Goal: Information Seeking & Learning: Learn about a topic

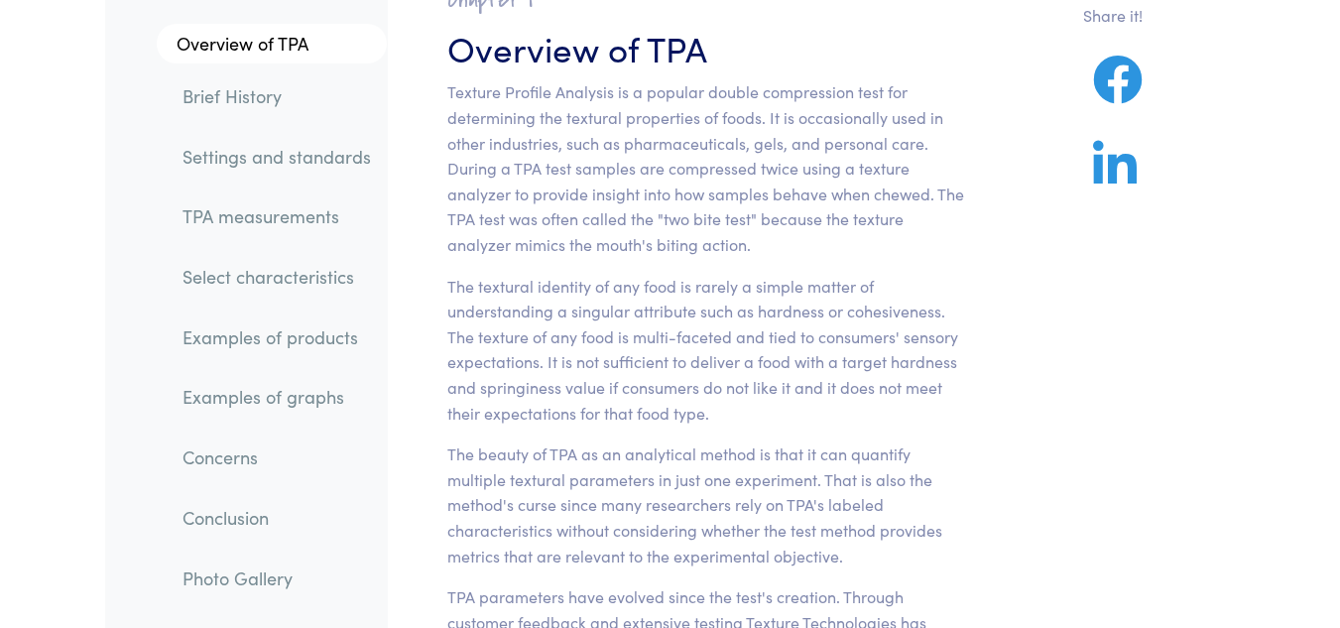
scroll to position [213, 0]
drag, startPoint x: 448, startPoint y: 87, endPoint x: 613, endPoint y: 95, distance: 164.9
click at [613, 95] on p "Texture Profile Analysis is a popular double compression test for determining t…" at bounding box center [705, 169] width 517 height 178
click at [637, 144] on p "Texture Profile Analysis is a popular double compression test for determining t…" at bounding box center [705, 169] width 517 height 178
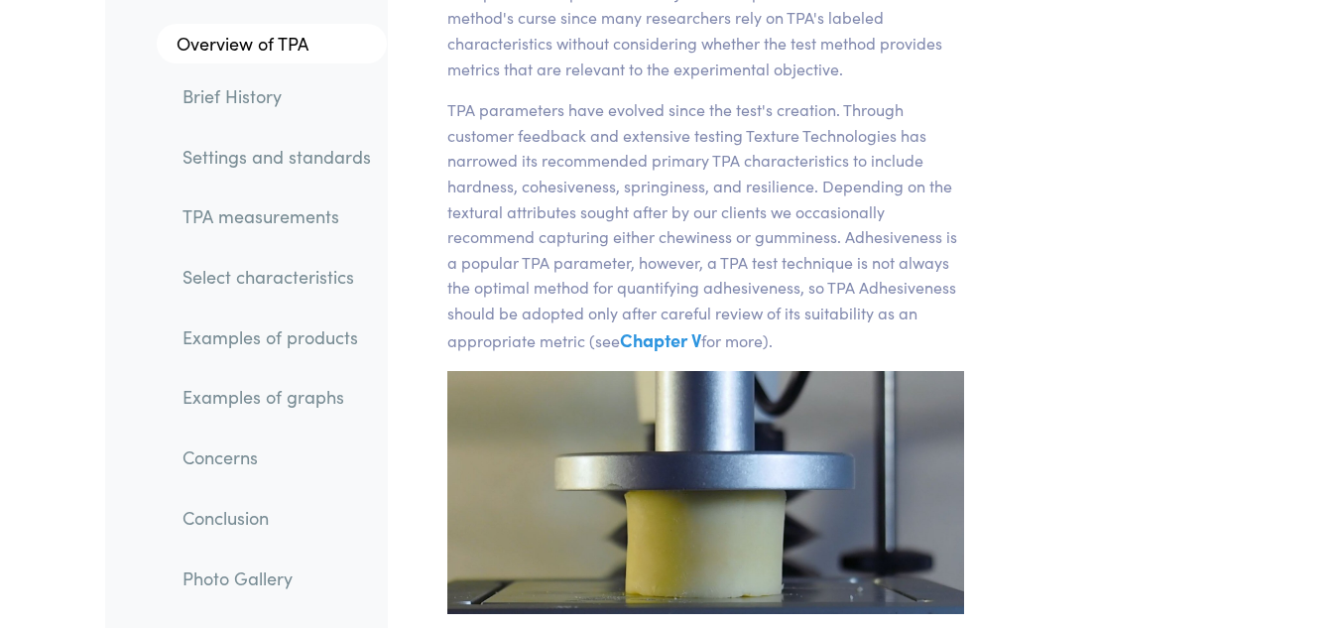
scroll to position [702, 0]
click at [679, 342] on link "Chapter V" at bounding box center [660, 338] width 81 height 25
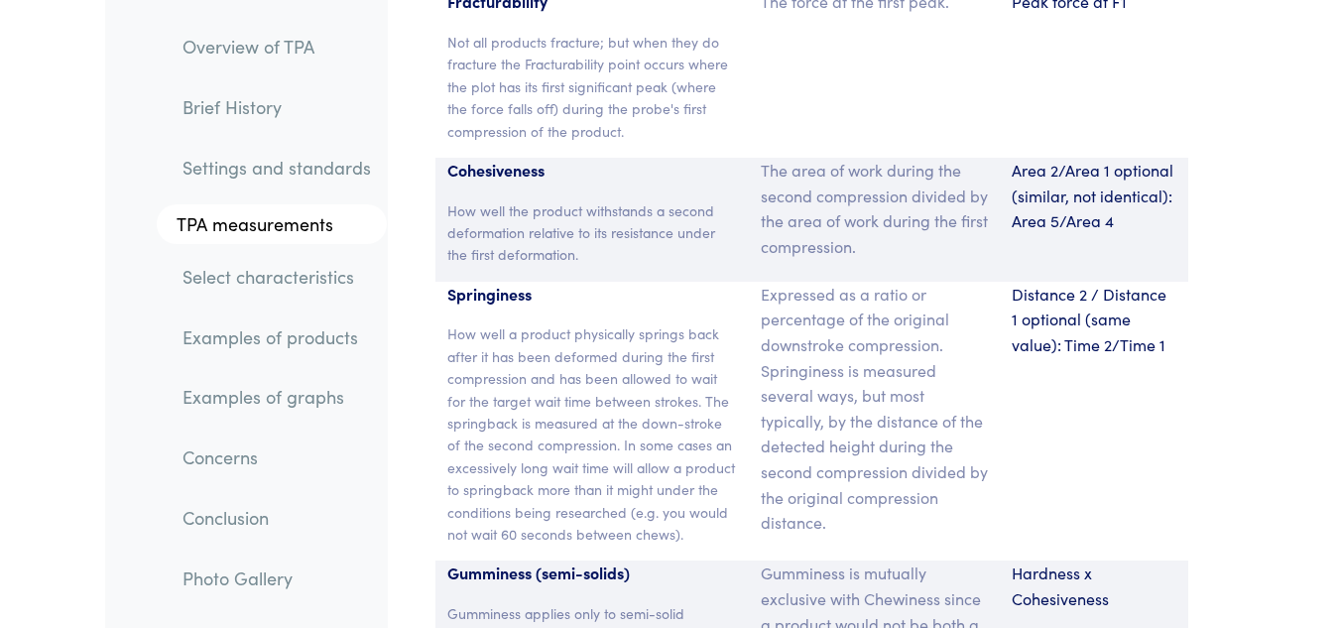
scroll to position [15118, 0]
click at [232, 40] on link "Overview of TPA" at bounding box center [277, 47] width 220 height 46
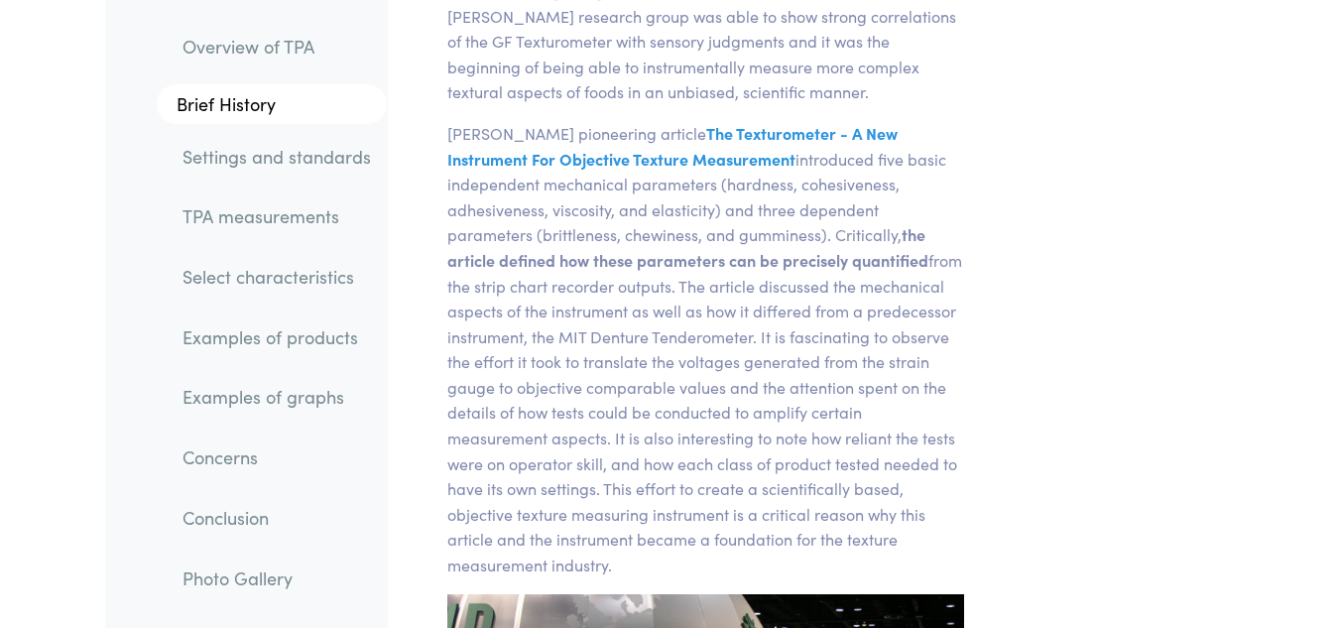
scroll to position [2283, 0]
click at [582, 422] on p "[PERSON_NAME] pioneering article The Texturometer - A New Instrument For Object…" at bounding box center [705, 347] width 517 height 457
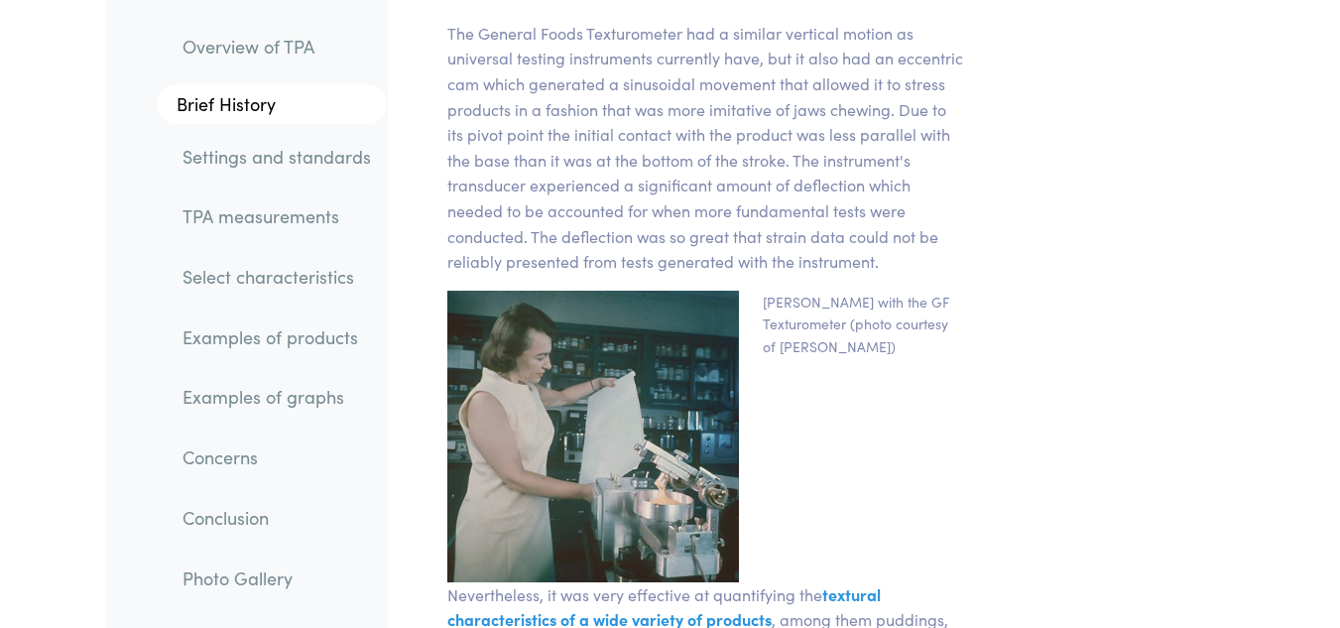
scroll to position [3486, 0]
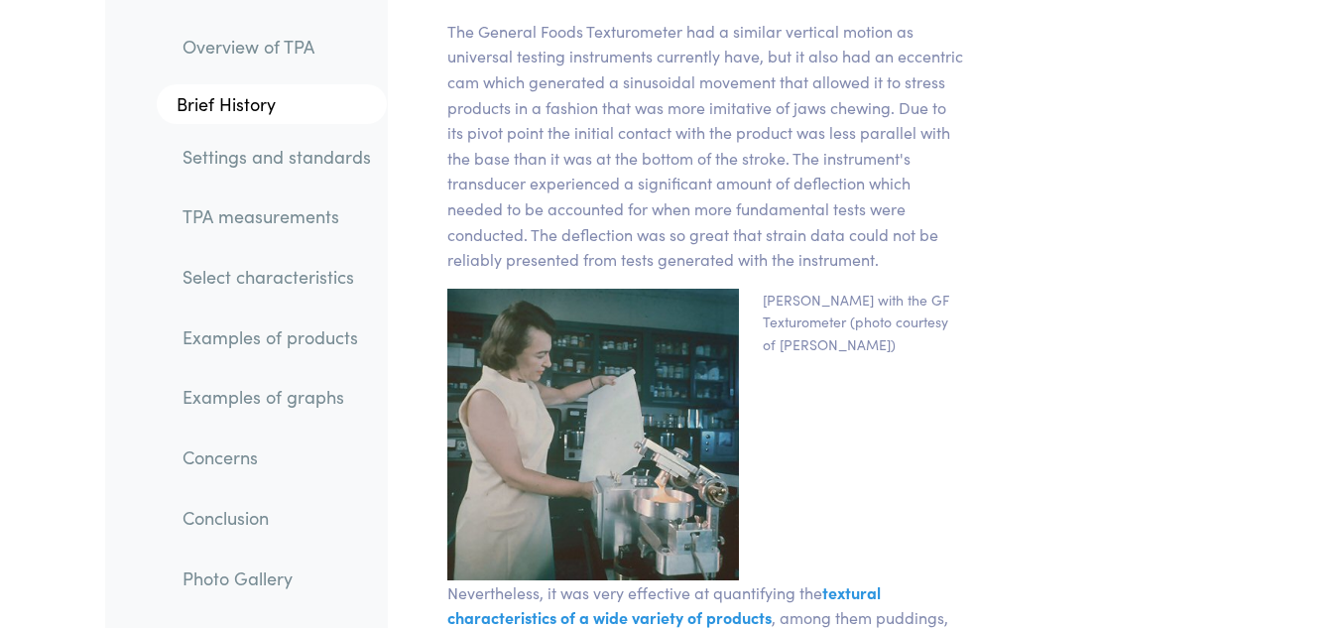
click at [807, 326] on p "[PERSON_NAME] with the GF Texturometer (photo courtesy of [PERSON_NAME])" at bounding box center [863, 427] width 225 height 276
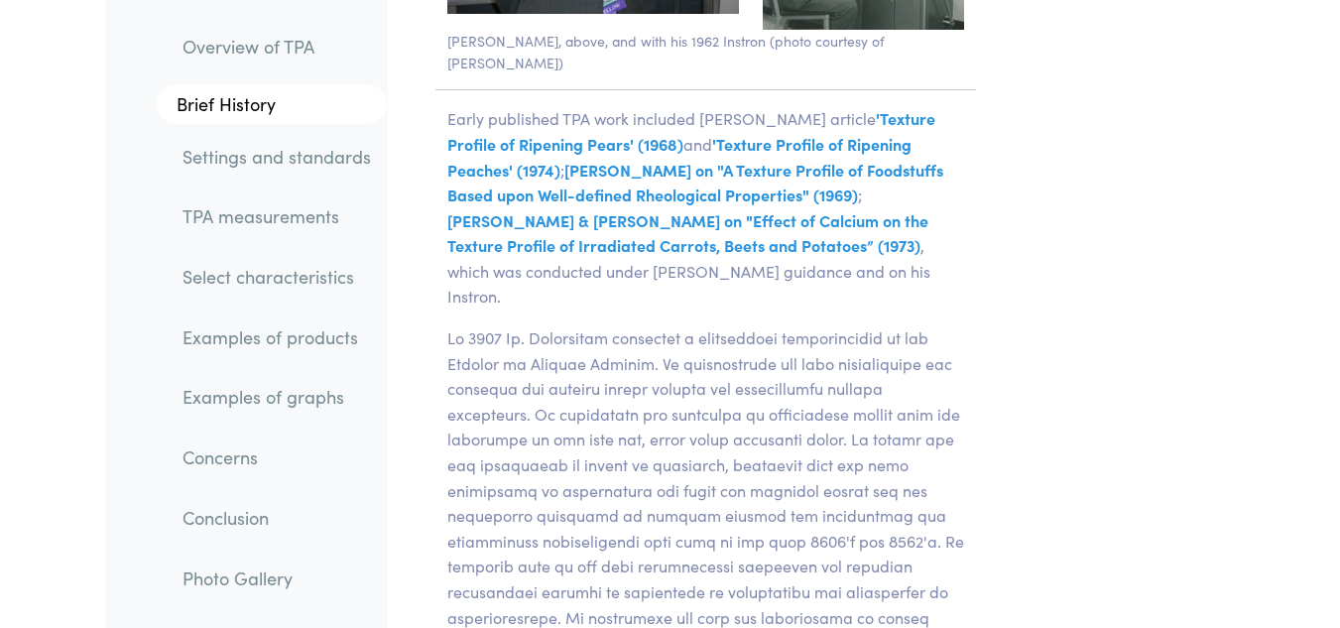
scroll to position [4635, 0]
drag, startPoint x: 1049, startPoint y: 50, endPoint x: 1036, endPoint y: -28, distance: 78.4
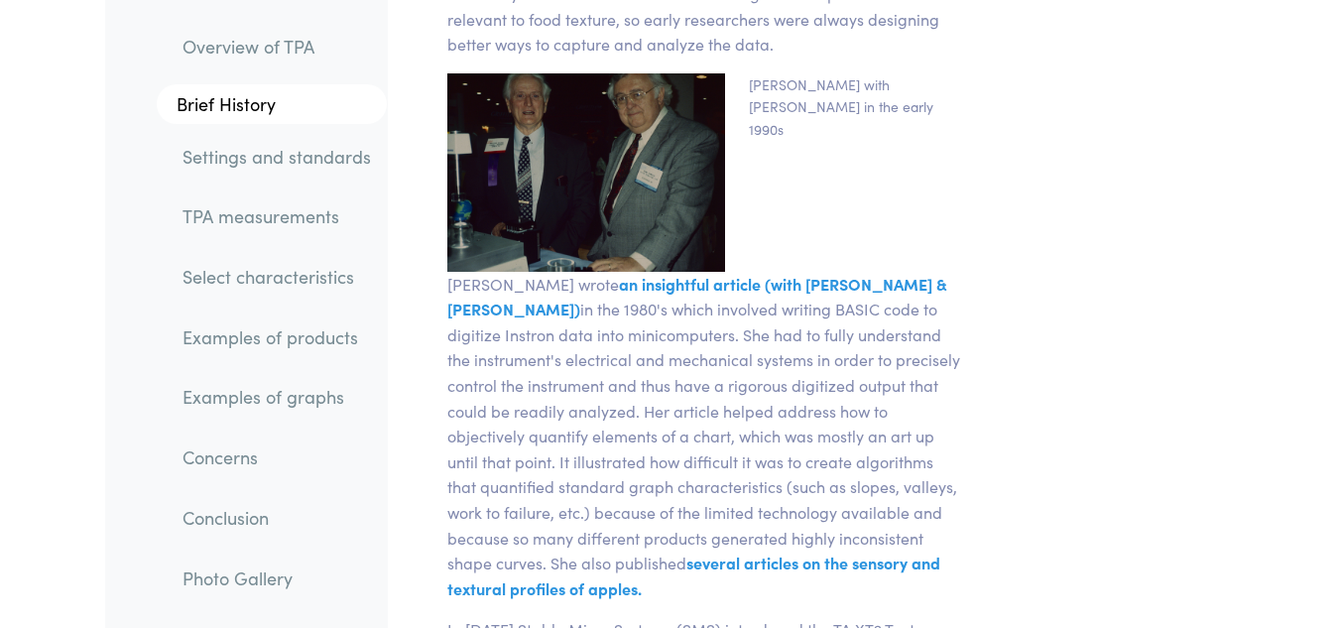
scroll to position [5953, 0]
click at [785, 357] on p "[PERSON_NAME] wrote an insightful article (with [PERSON_NAME] & [PERSON_NAME]) …" at bounding box center [706, 436] width 541 height 330
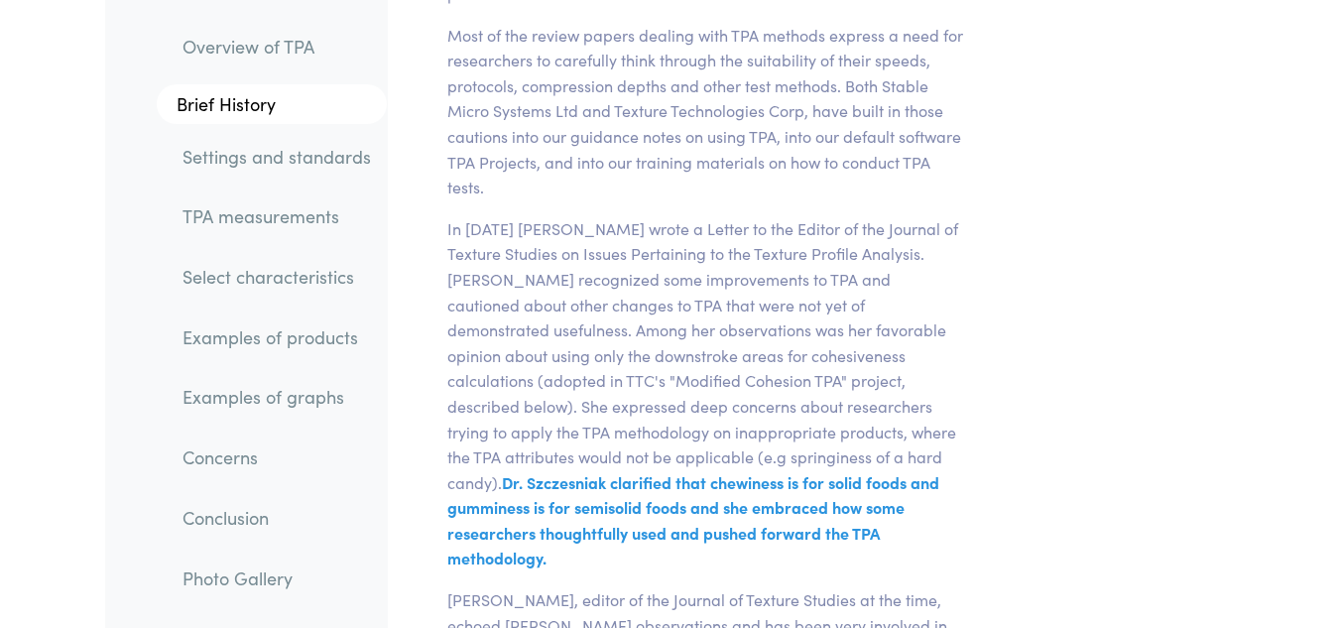
scroll to position [0, 0]
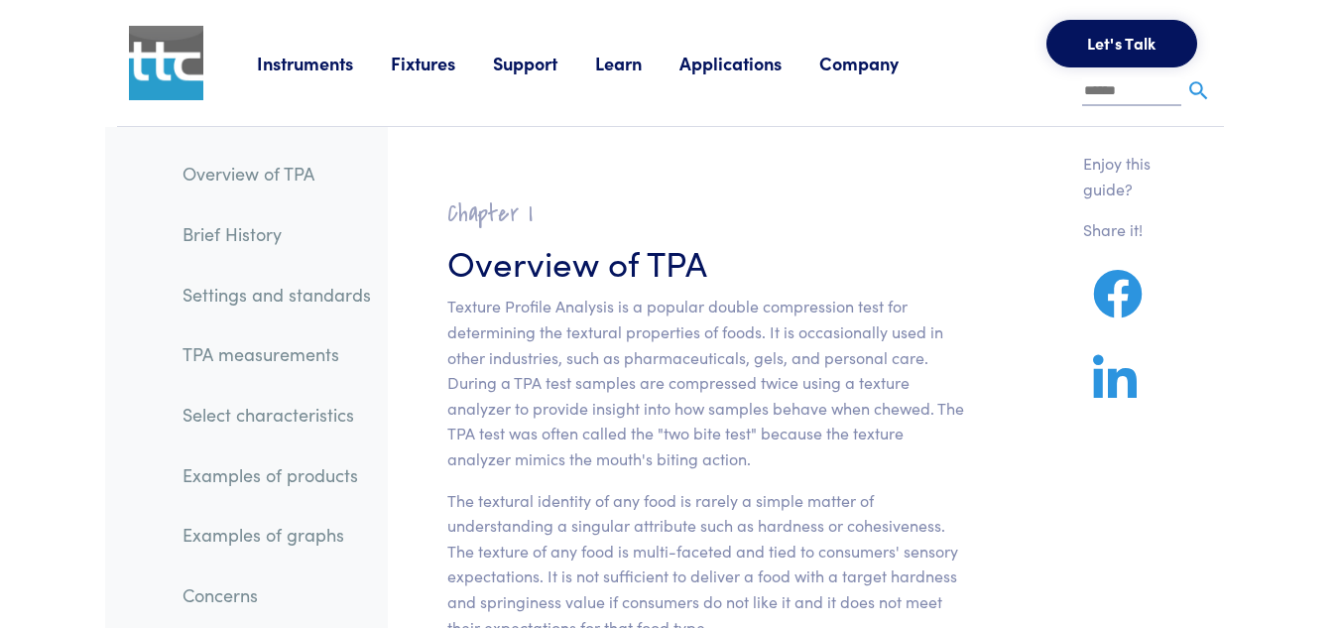
click at [297, 362] on link "TPA measurements" at bounding box center [277, 354] width 220 height 46
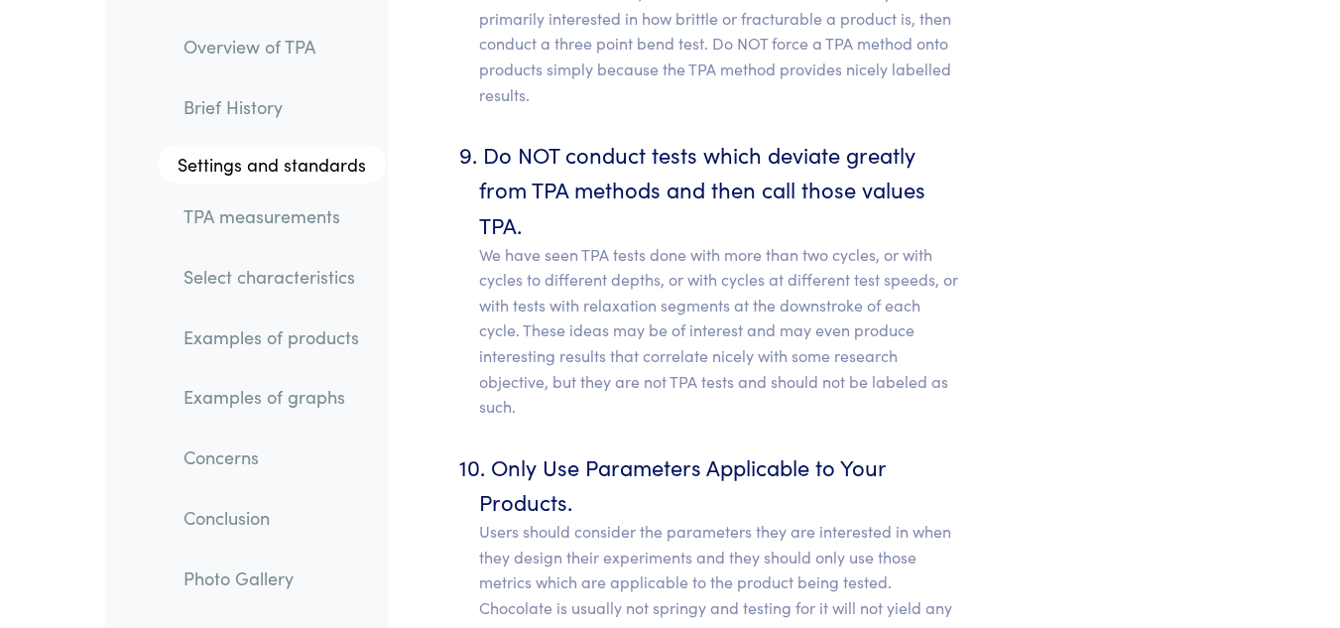
scroll to position [12185, 0]
drag, startPoint x: 860, startPoint y: 125, endPoint x: 960, endPoint y: 125, distance: 100.2
click at [960, 241] on p "We have seen TPA tests done with more than two cycles, or with cycles to differ…" at bounding box center [721, 330] width 485 height 178
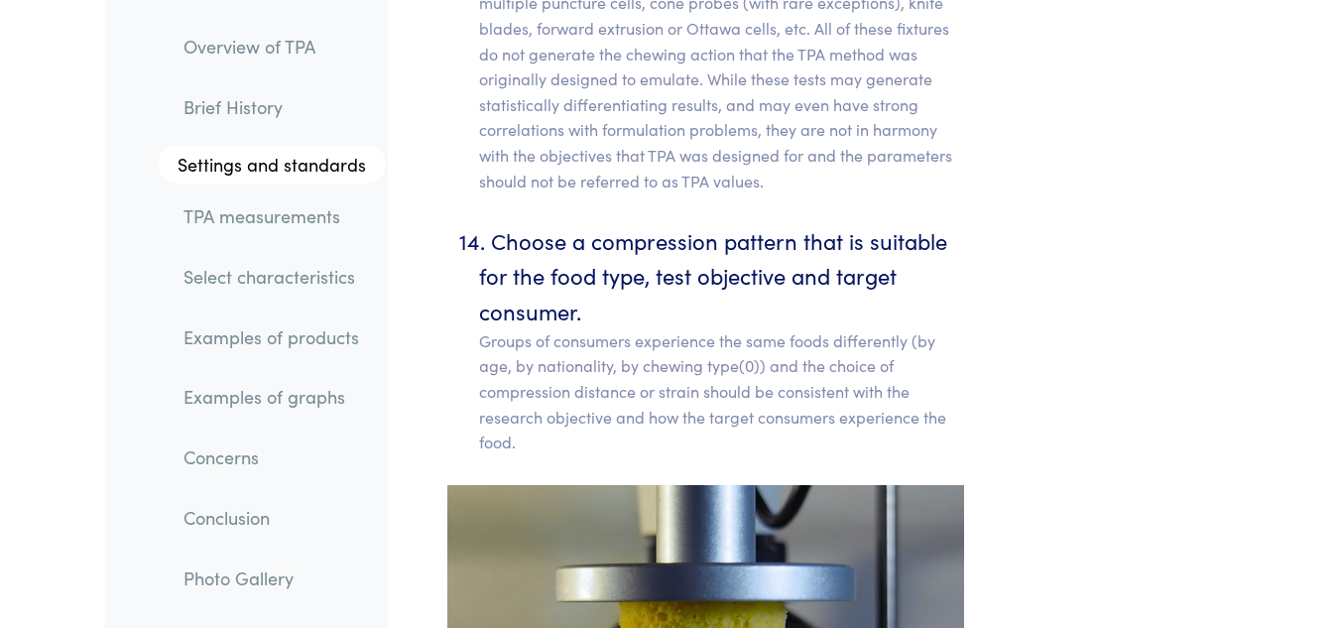
scroll to position [13427, 0]
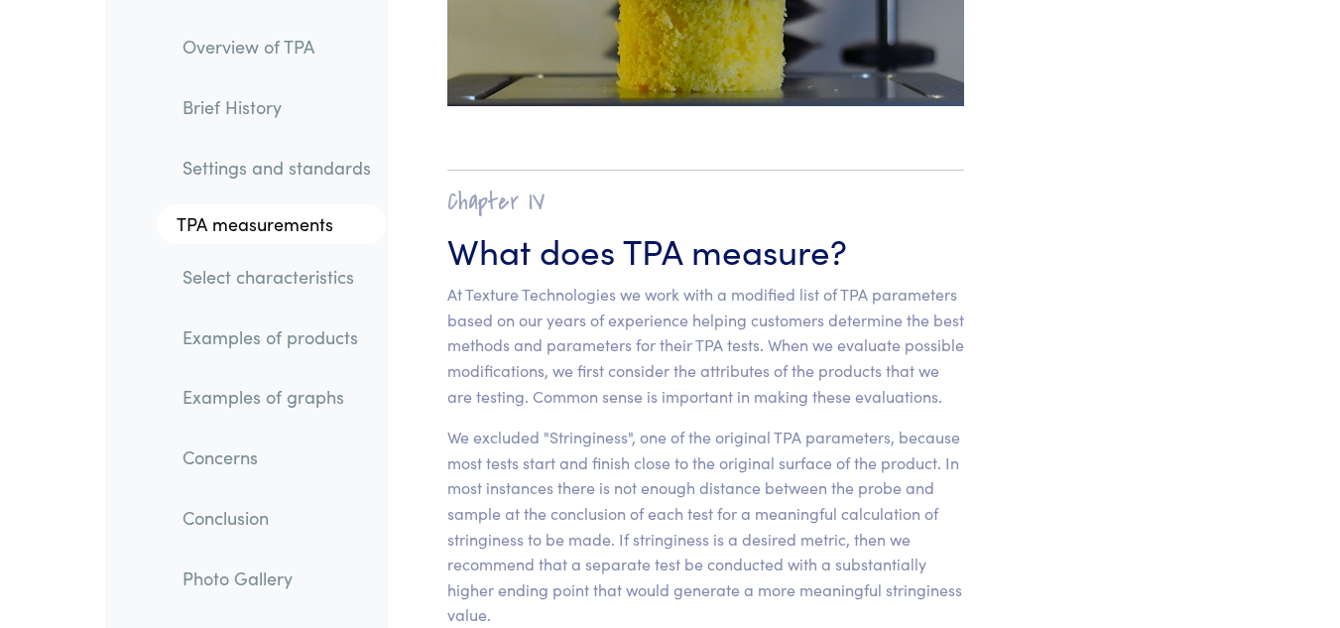
scroll to position [14047, 0]
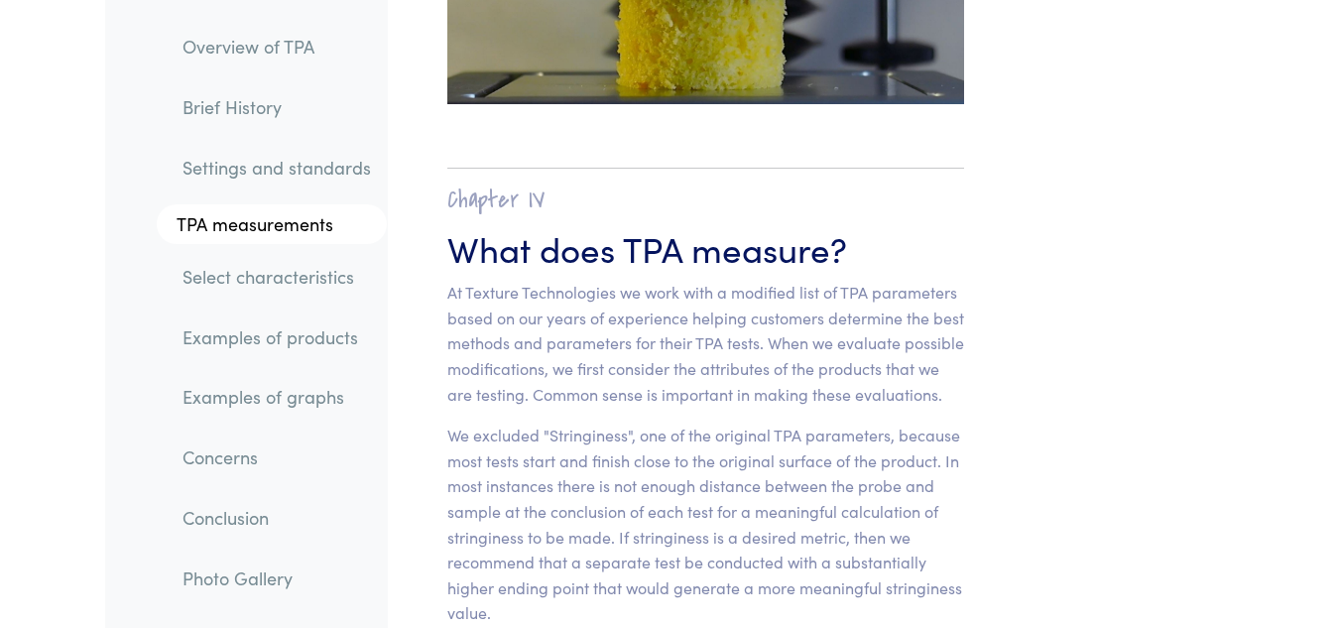
click at [262, 278] on link "Select characteristics" at bounding box center [277, 277] width 220 height 46
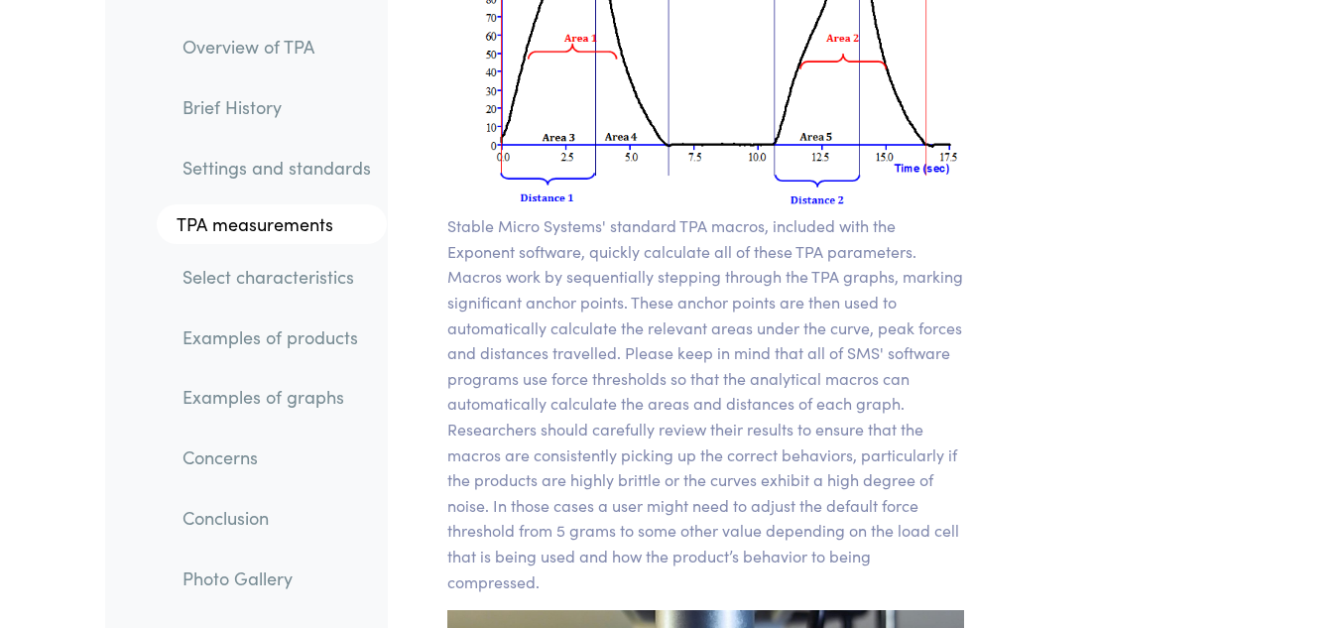
scroll to position [17170, 0]
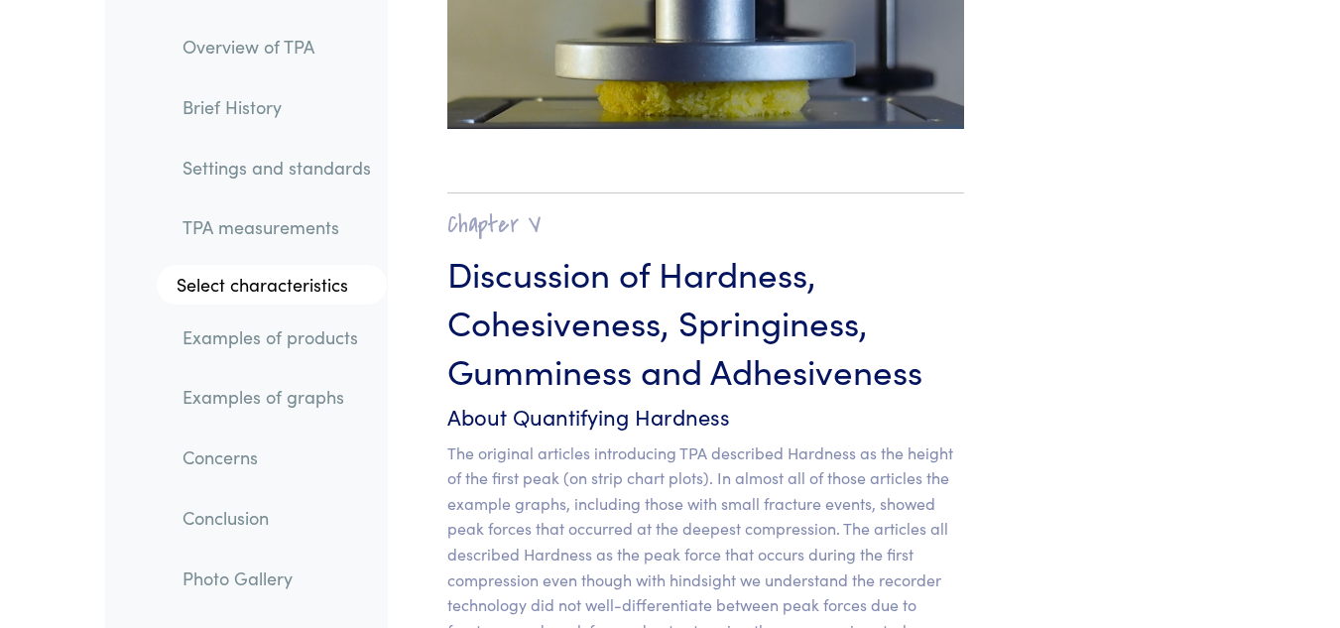
click at [258, 333] on link "Examples of products" at bounding box center [277, 337] width 220 height 46
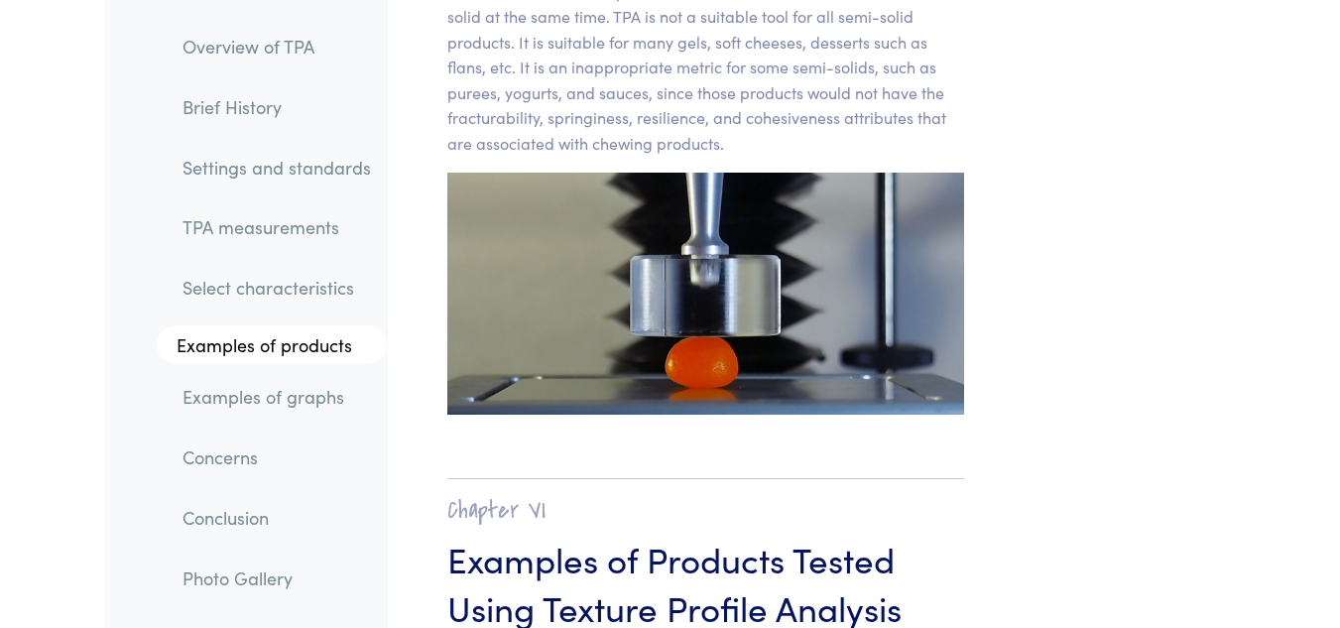
scroll to position [21811, 0]
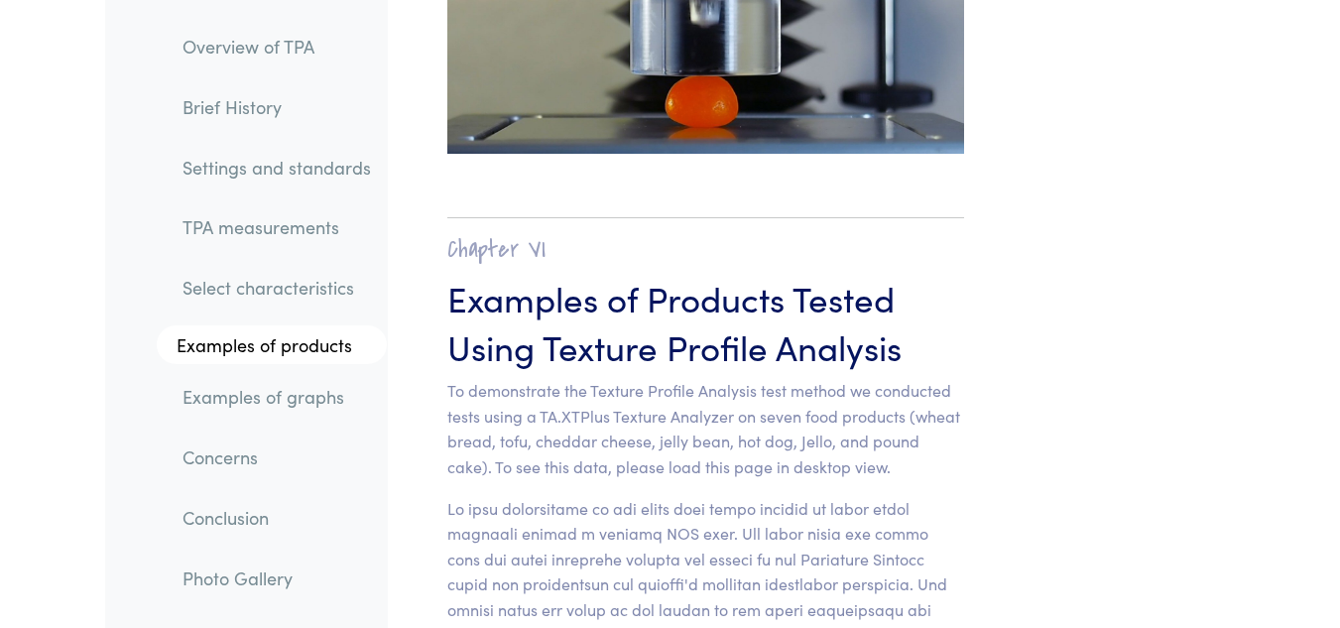
click at [252, 392] on link "Examples of graphs" at bounding box center [277, 397] width 220 height 46
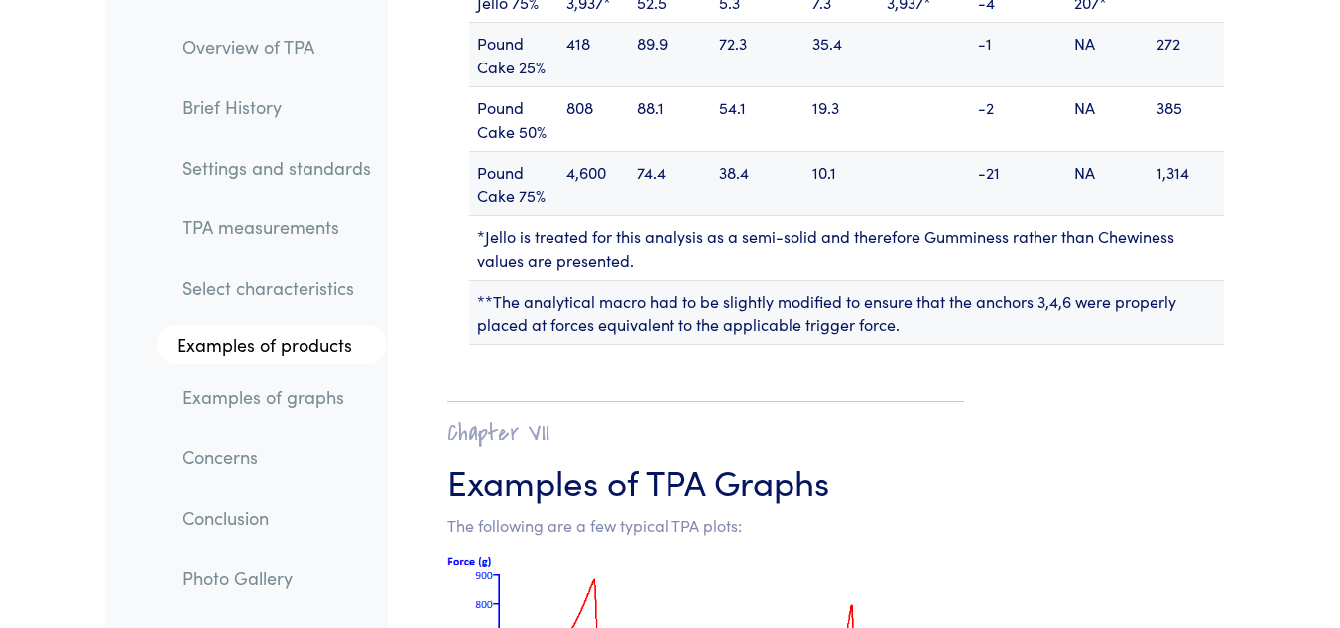
scroll to position [27338, 0]
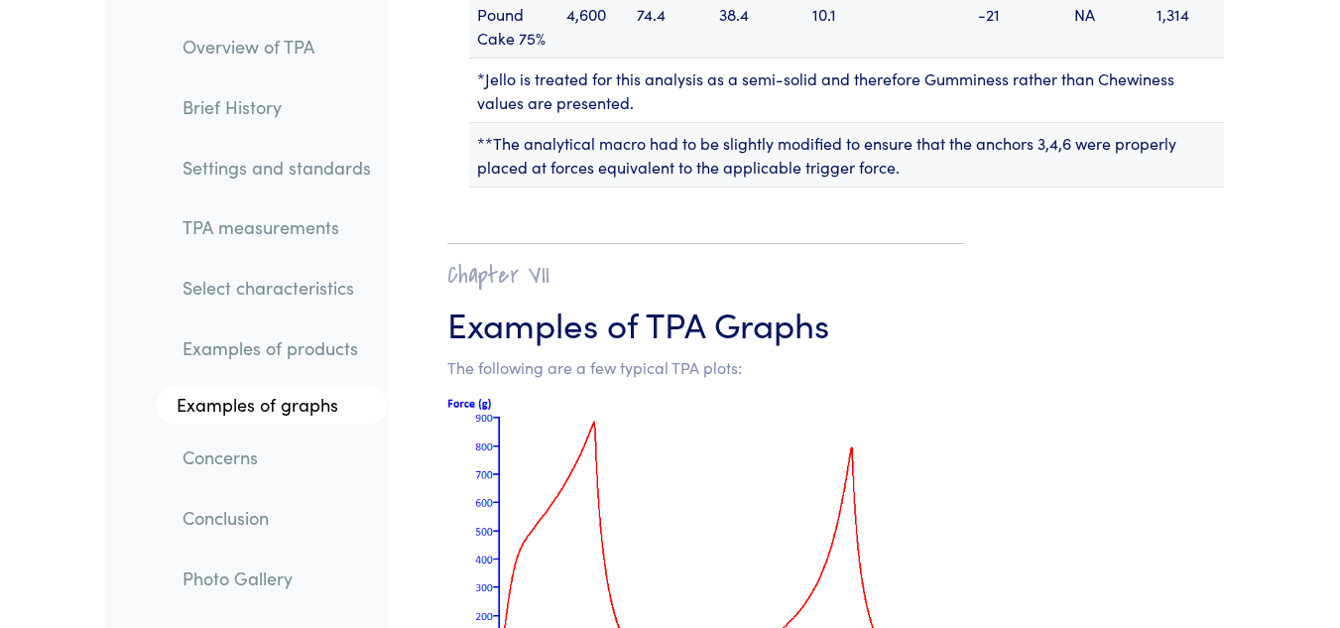
click at [234, 223] on link "TPA measurements" at bounding box center [277, 227] width 220 height 46
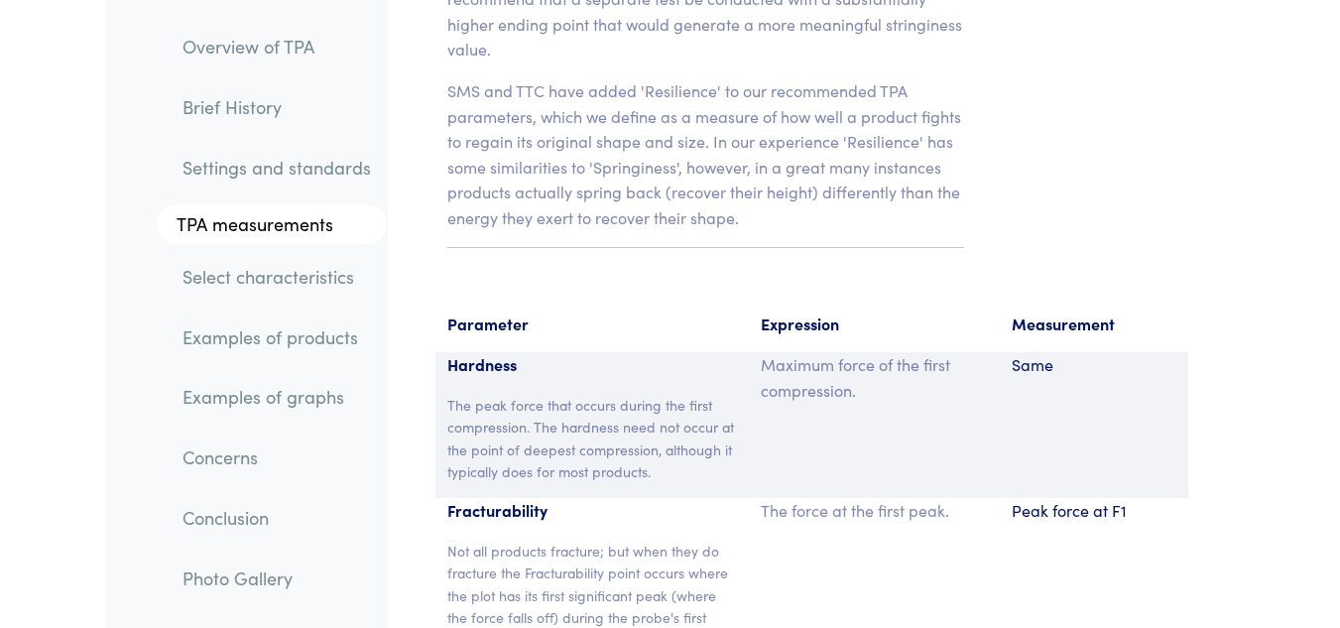
scroll to position [14612, 0]
click at [686, 392] on p "The peak force that occurs during the first compression. The hardness need not …" at bounding box center [592, 436] width 290 height 89
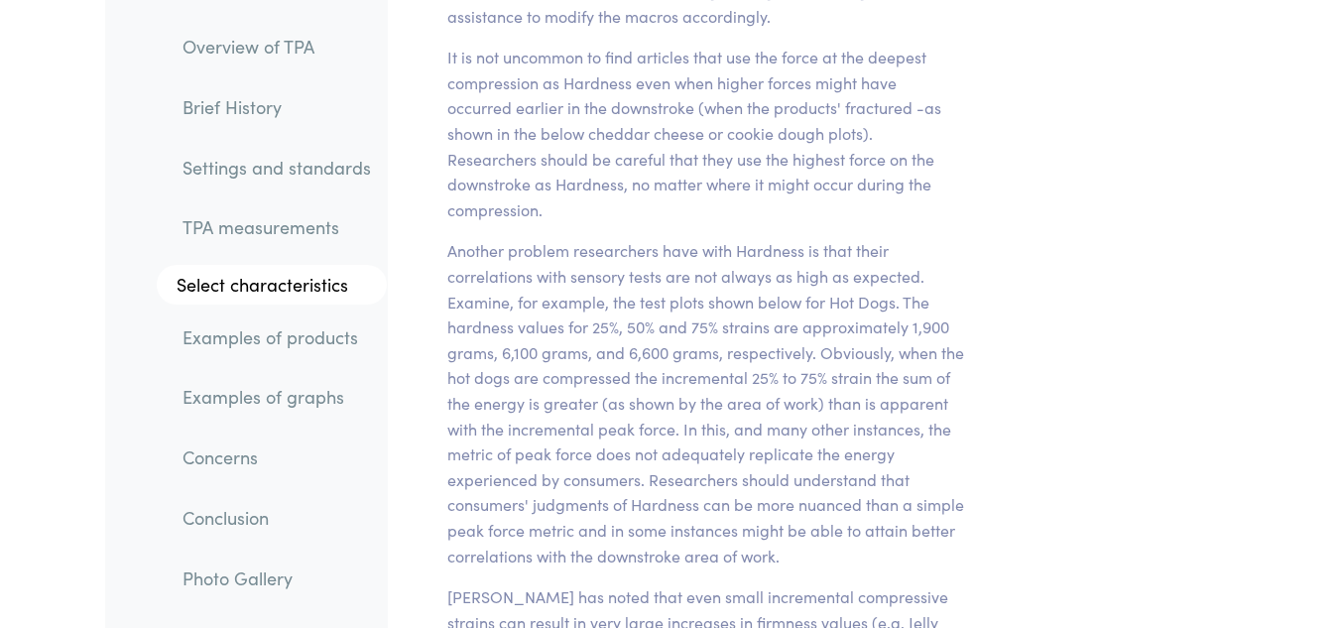
scroll to position [17929, 0]
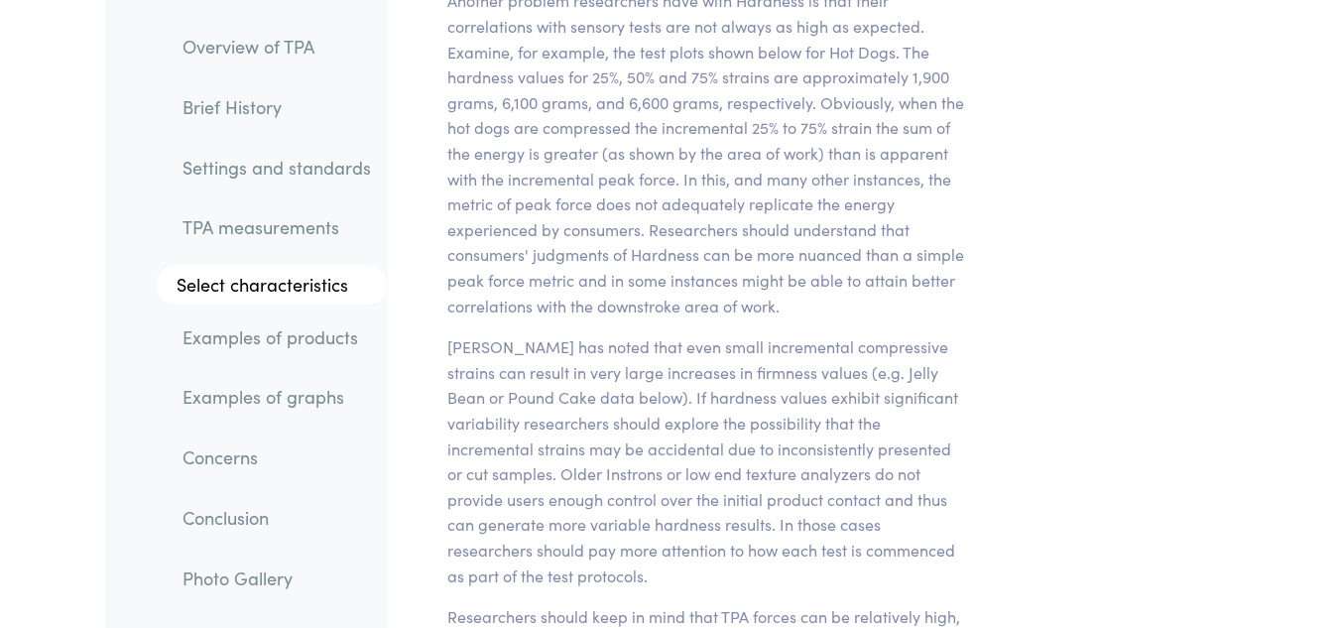
click at [672, 113] on p "Another problem researchers have with Hardness is that their correlations with …" at bounding box center [705, 153] width 517 height 330
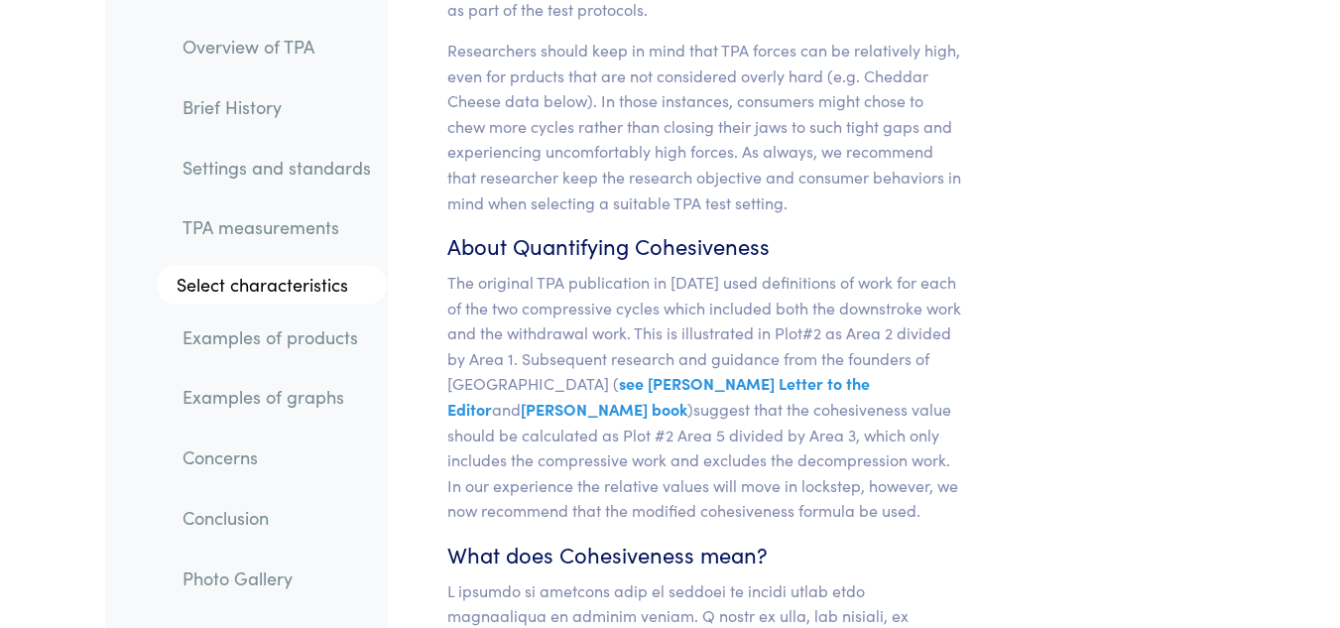
scroll to position [18751, 0]
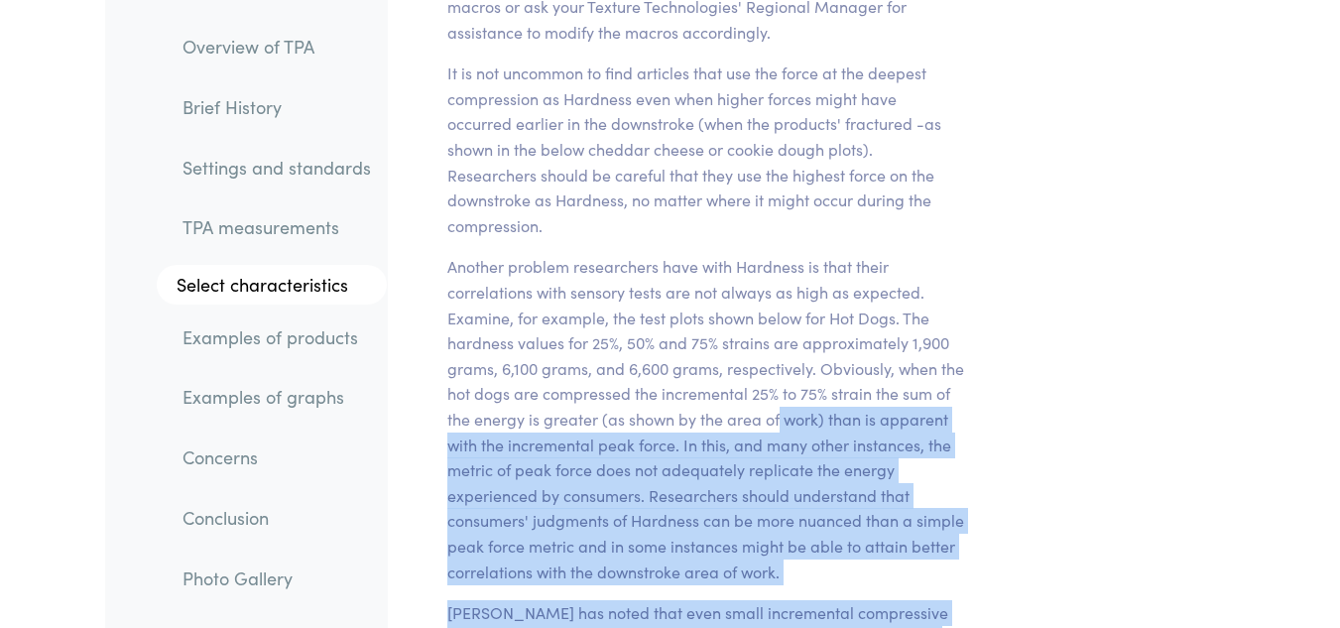
drag, startPoint x: 1224, startPoint y: 675, endPoint x: 1123, endPoint y: 345, distance: 344.6
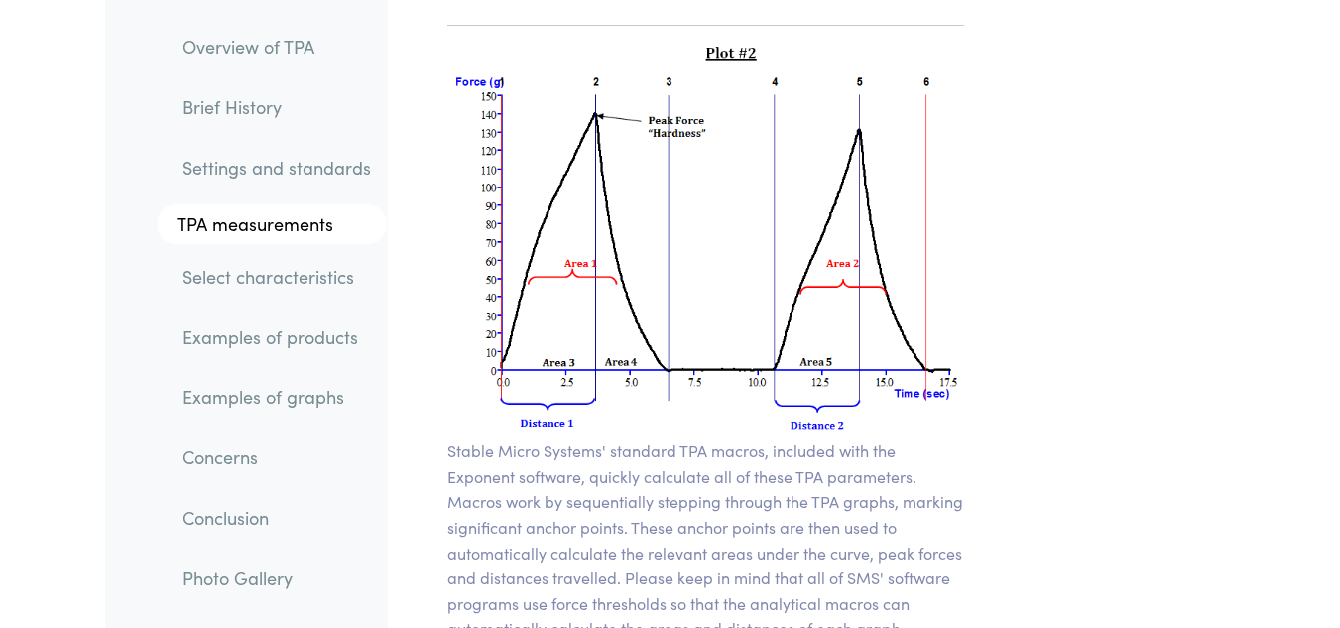
scroll to position [16197, 0]
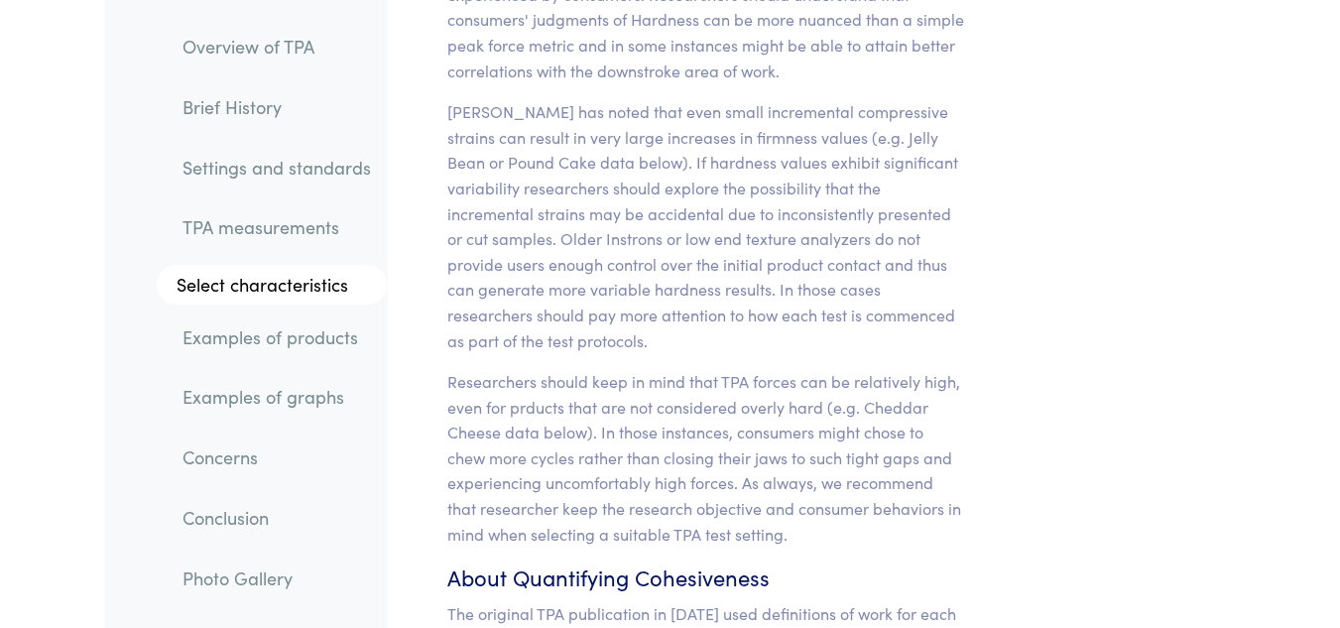
click at [726, 369] on p "Researchers should keep in mind that TPA forces can be relatively high, even fo…" at bounding box center [705, 458] width 517 height 178
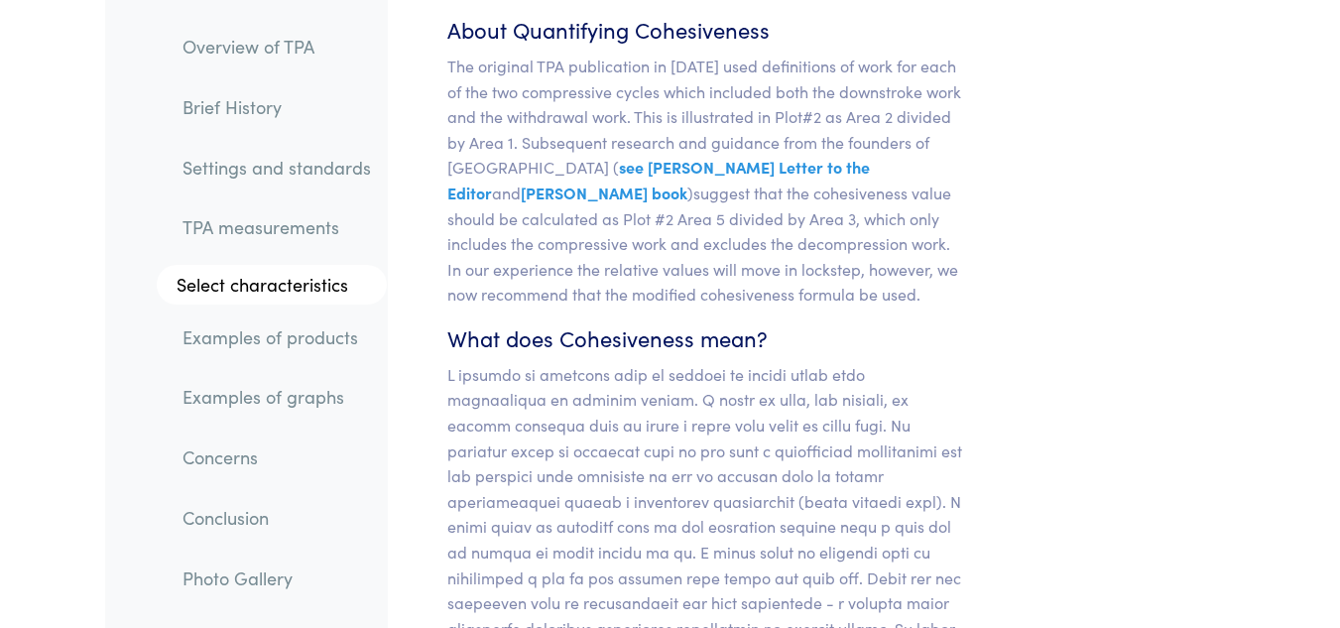
scroll to position [18961, 0]
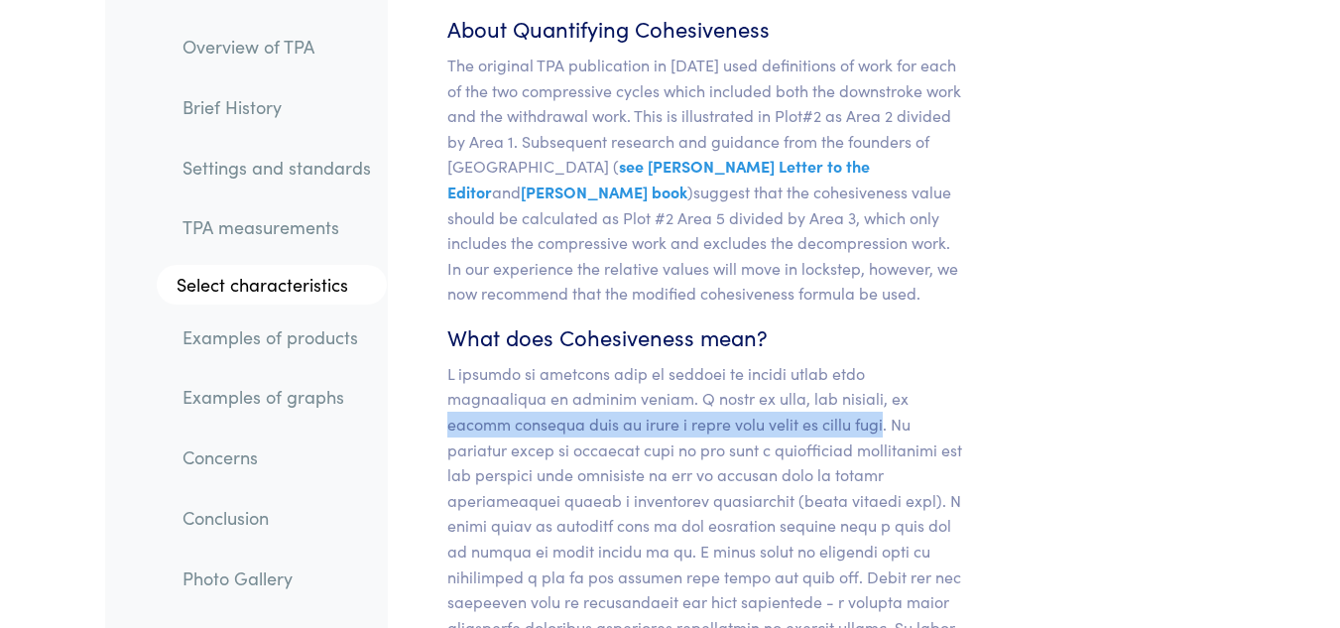
drag, startPoint x: 781, startPoint y: 243, endPoint x: 743, endPoint y: 280, distance: 52.6
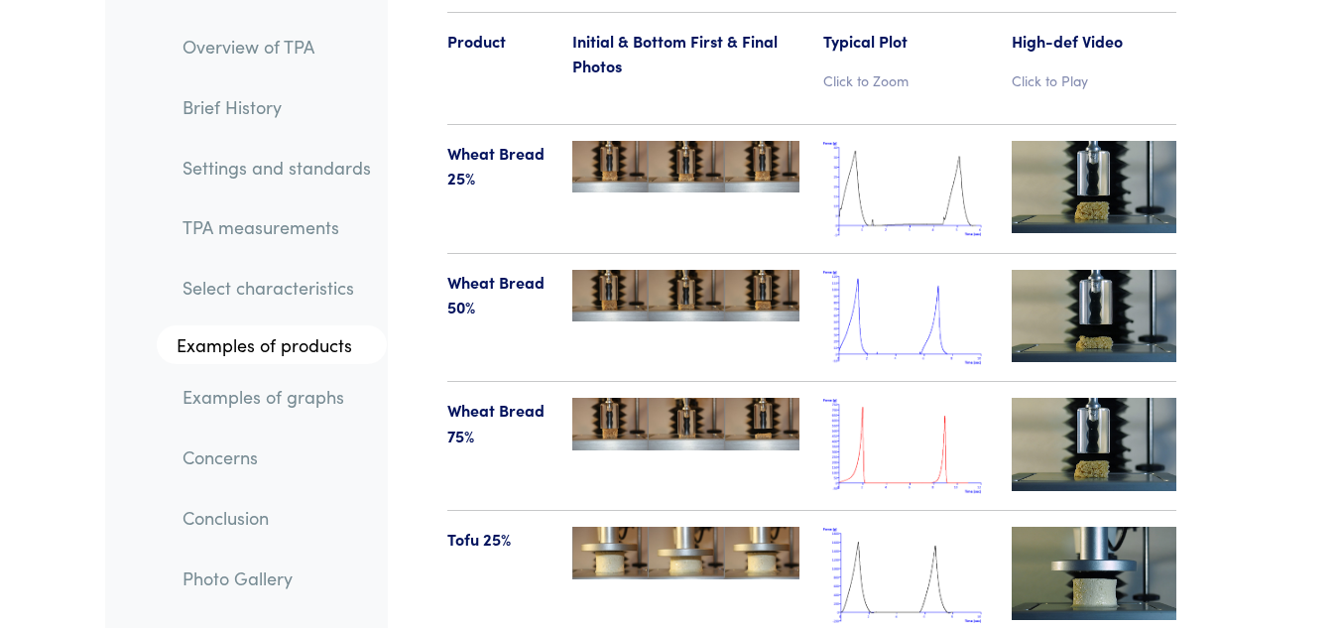
scroll to position [23109, 0]
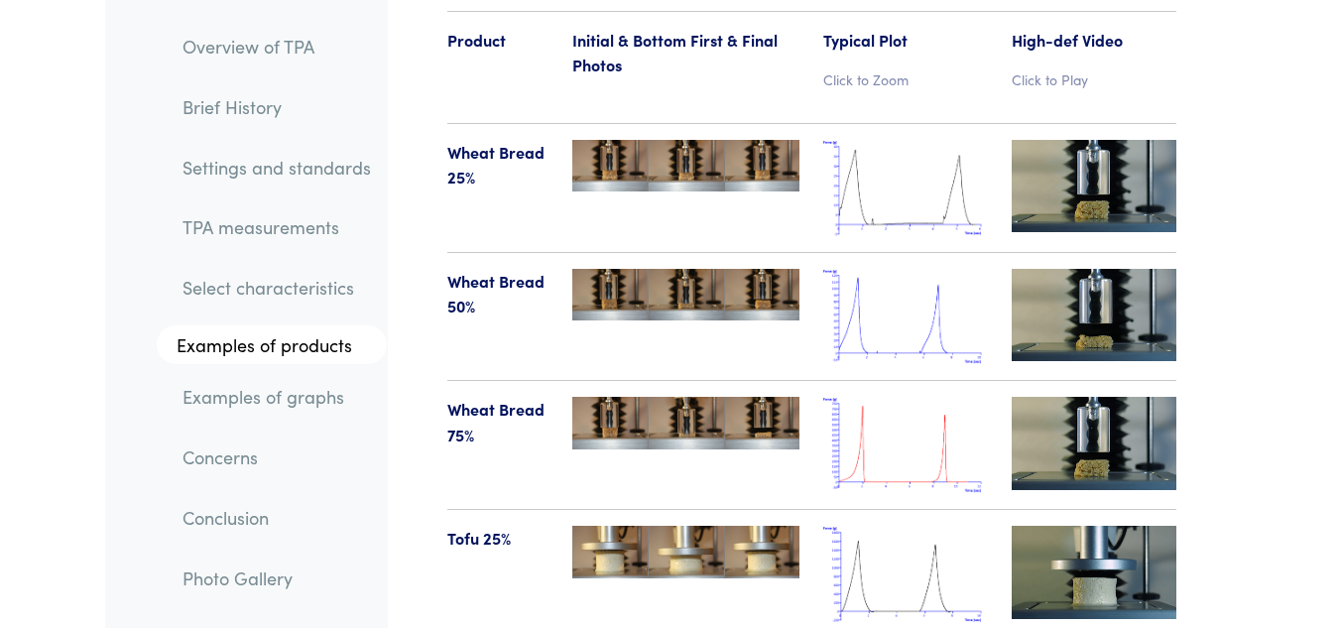
click at [893, 526] on img at bounding box center [905, 574] width 165 height 96
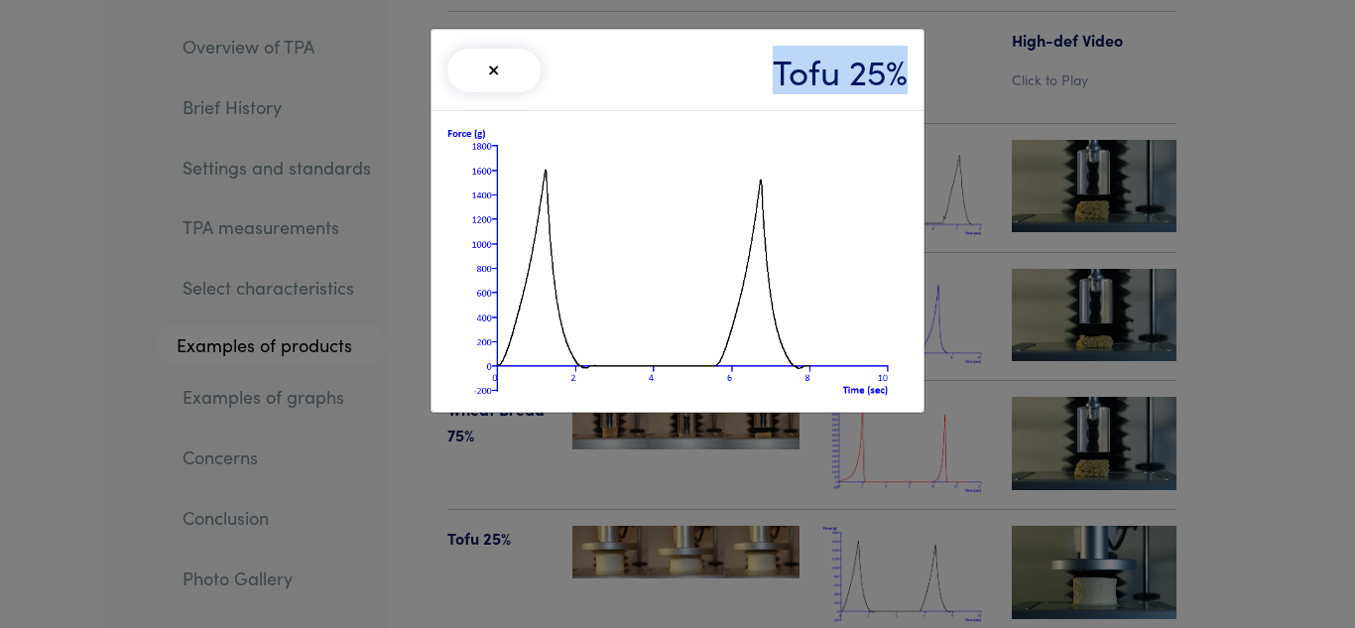
drag, startPoint x: 775, startPoint y: 69, endPoint x: 929, endPoint y: 72, distance: 153.8
click at [929, 72] on div "× Tofu 25%" at bounding box center [677, 314] width 1355 height 628
copy h3 "Tofu 25%"
click at [492, 82] on button "×" at bounding box center [493, 71] width 93 height 44
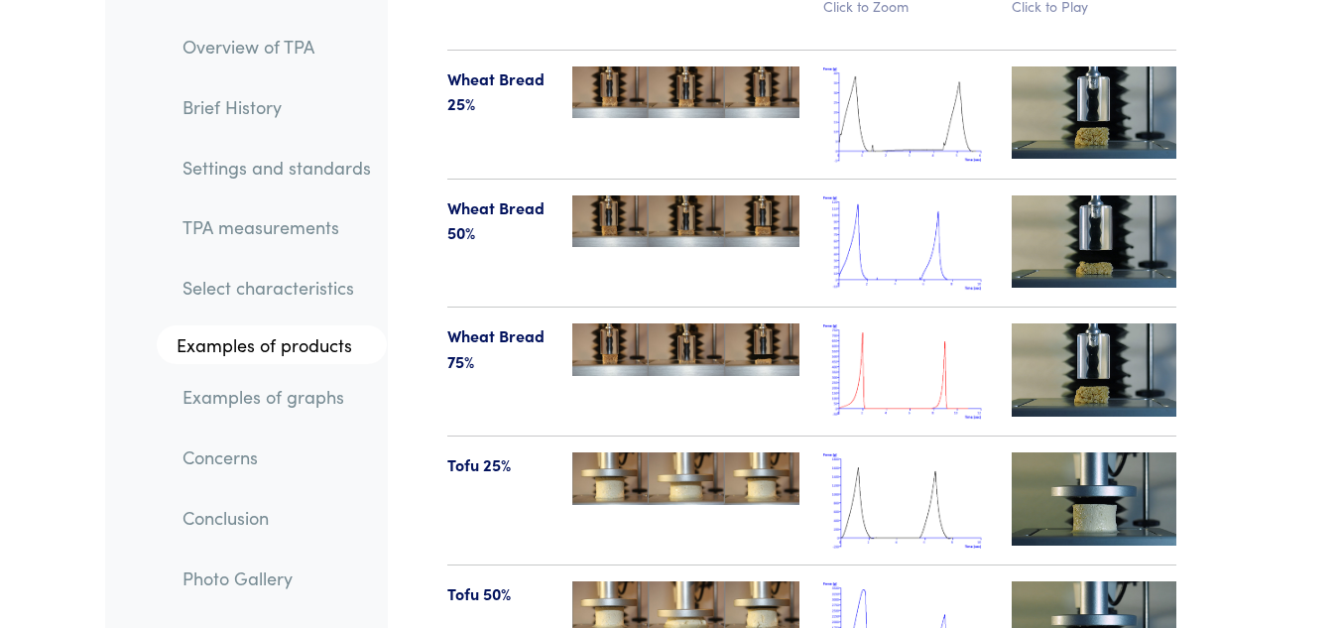
scroll to position [23461, 0]
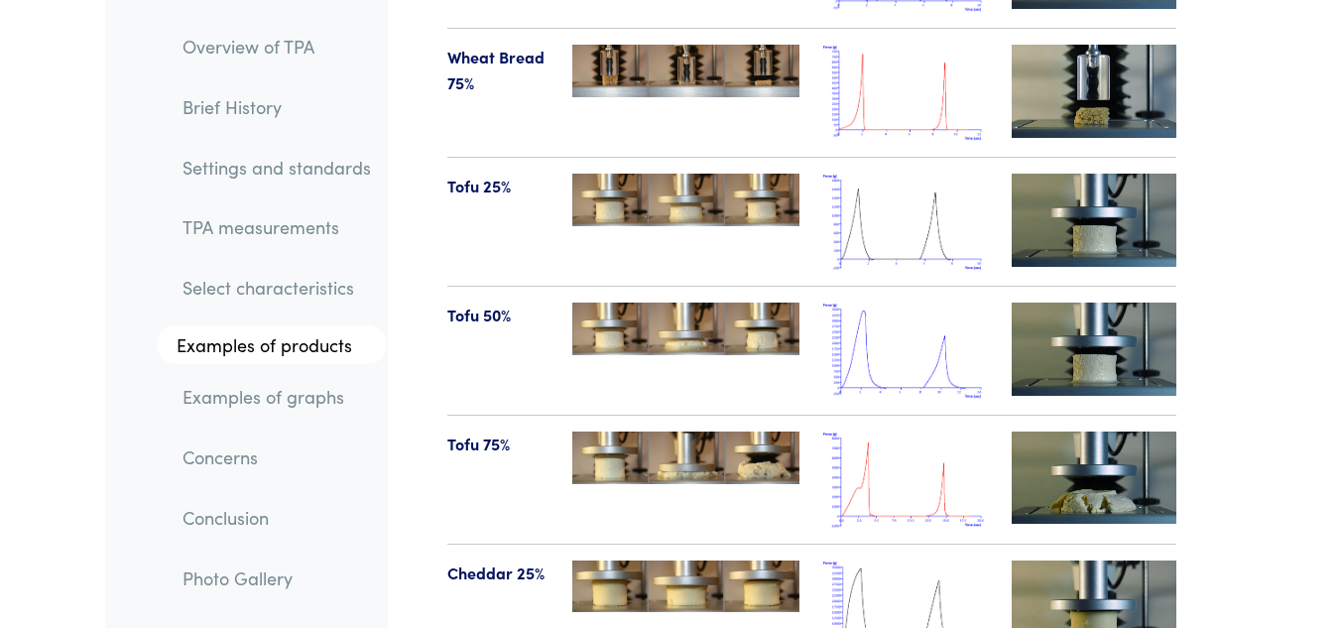
click at [884, 561] on img at bounding box center [905, 609] width 165 height 96
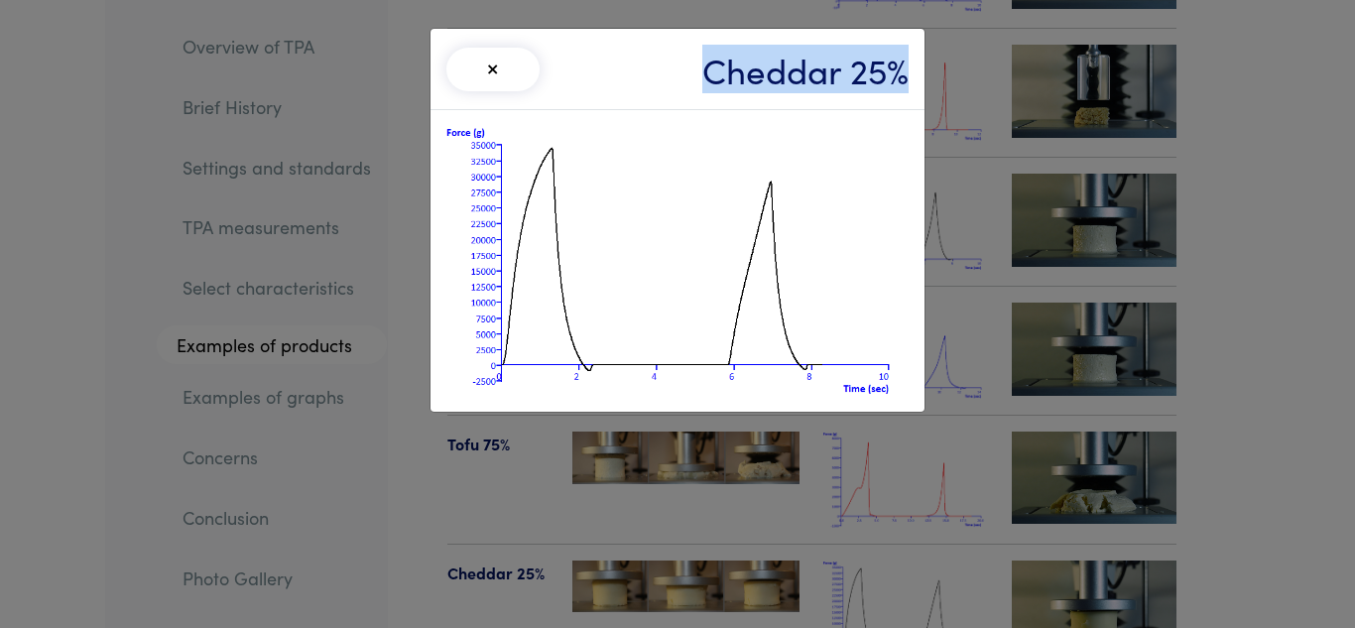
drag, startPoint x: 701, startPoint y: 63, endPoint x: 937, endPoint y: 90, distance: 236.6
click at [937, 90] on div "× Cheddar 25%" at bounding box center [677, 314] width 1355 height 628
copy h3 "Cheddar 25%"
click at [507, 66] on button "×" at bounding box center [492, 70] width 93 height 44
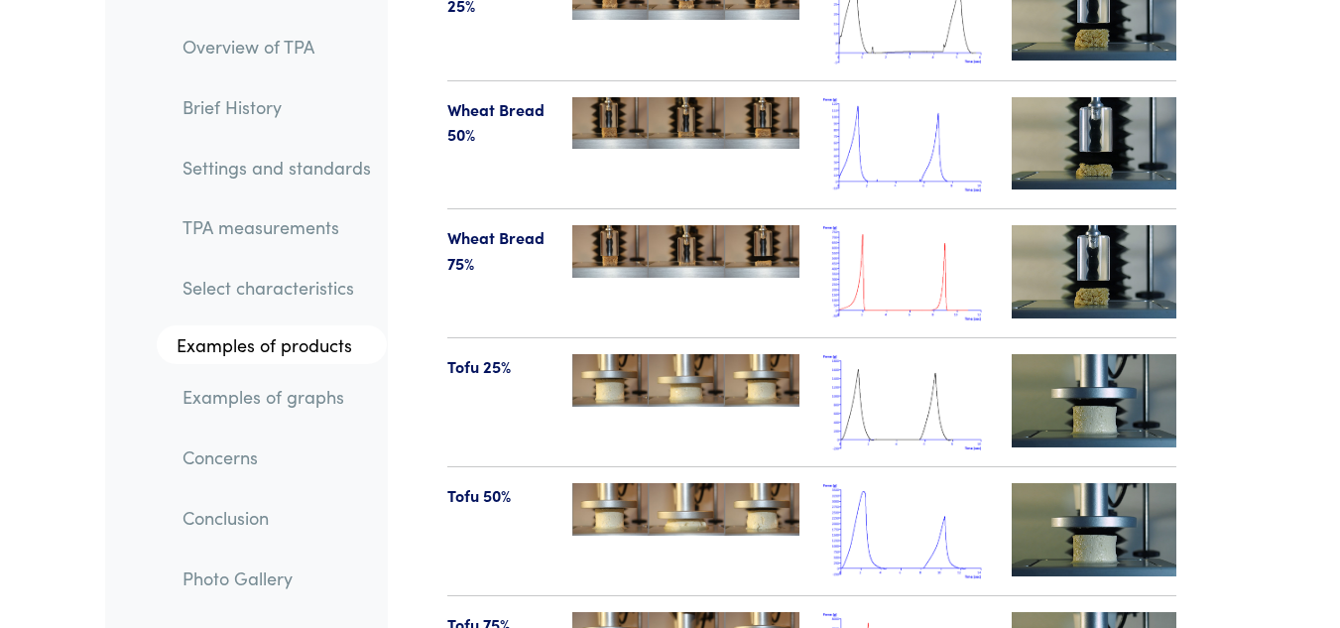
scroll to position [23248, 0]
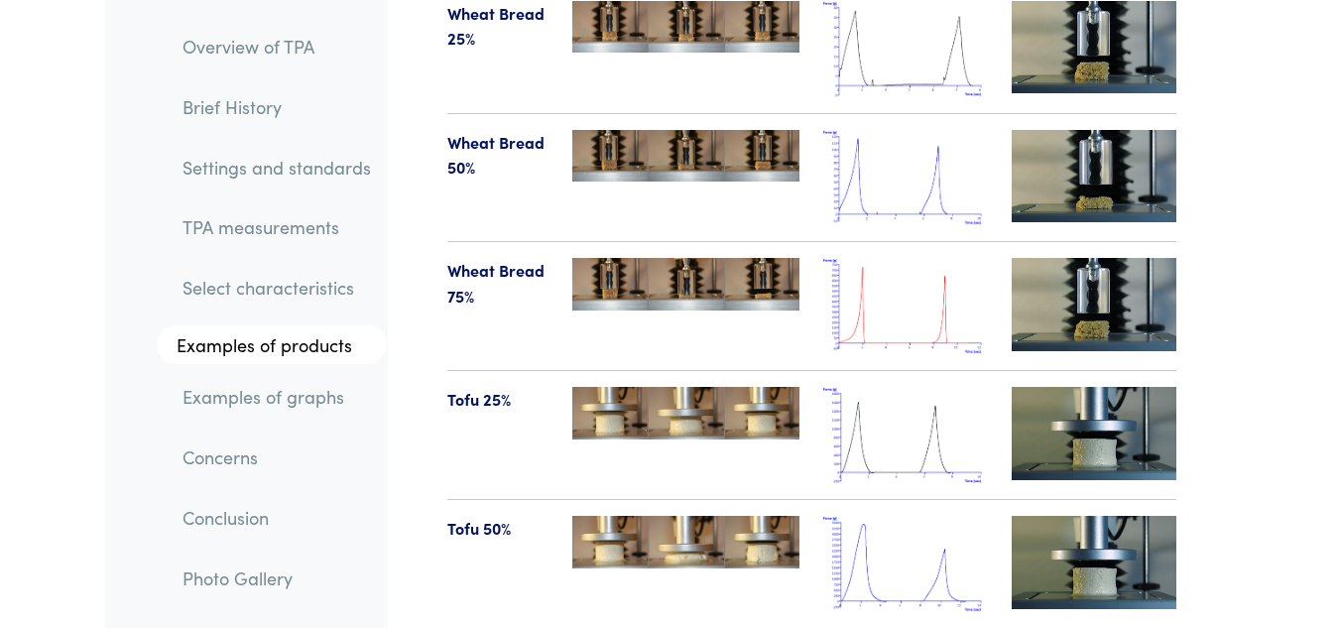
click at [676, 387] on img at bounding box center [685, 413] width 227 height 53
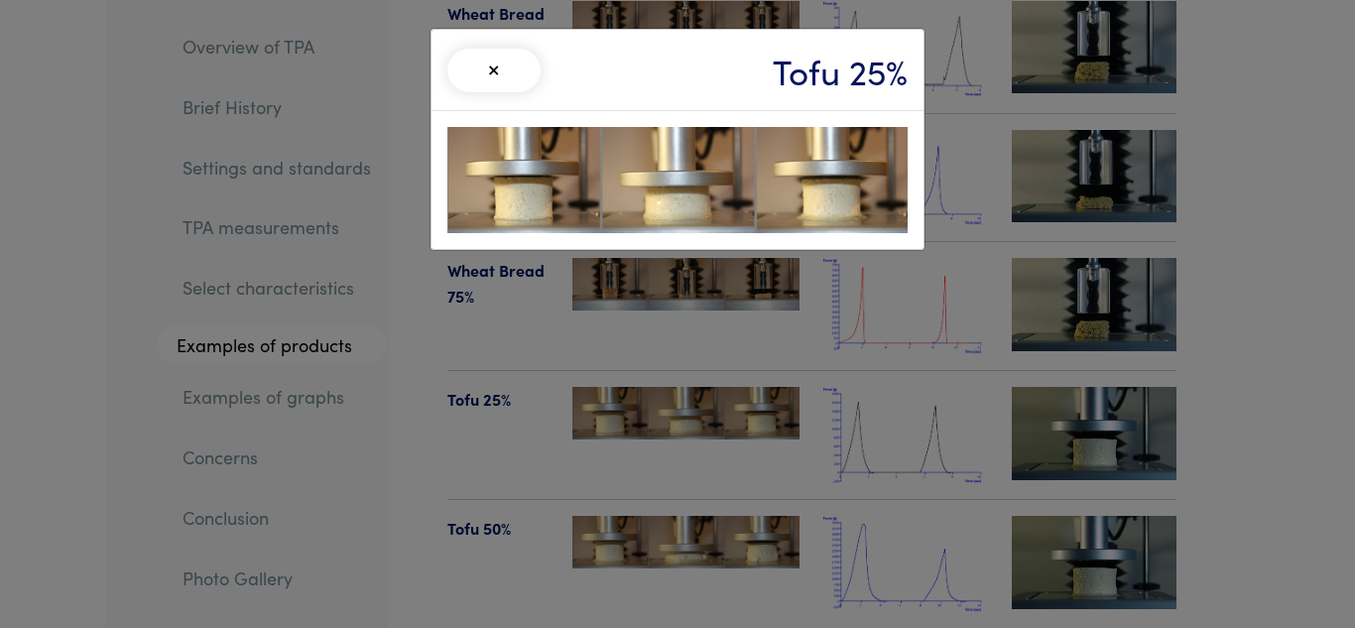
click at [785, 304] on div "× Tofu 25%" at bounding box center [677, 314] width 1355 height 628
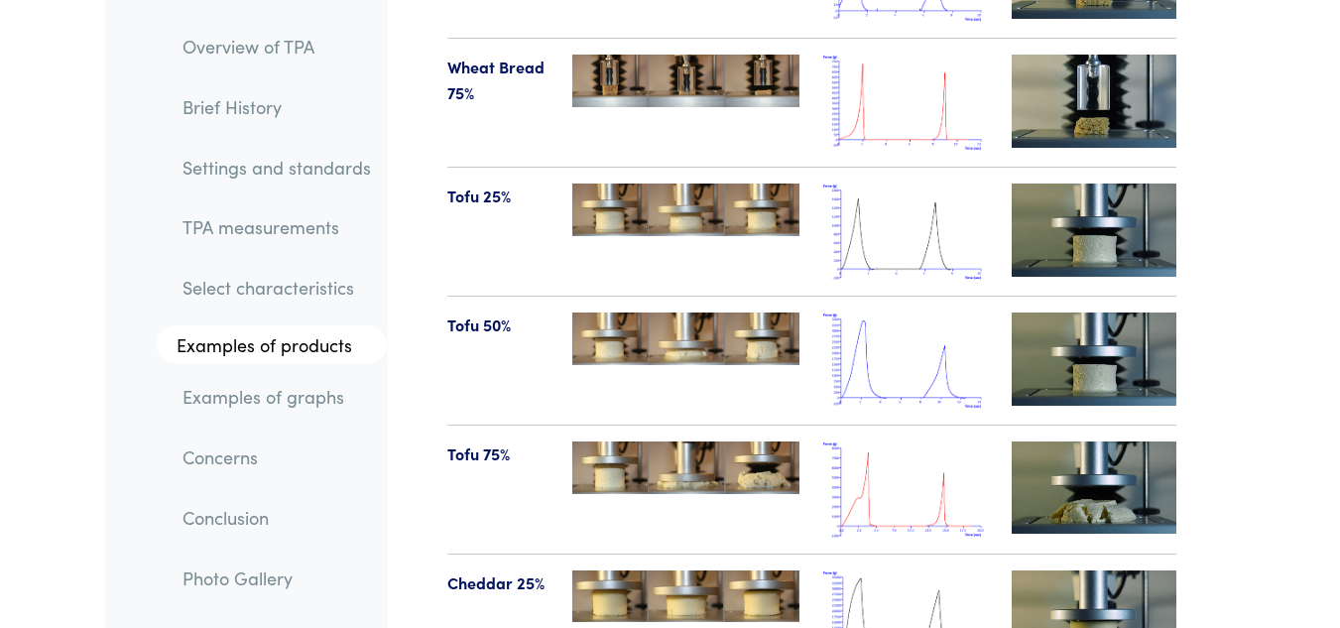
scroll to position [23452, 0]
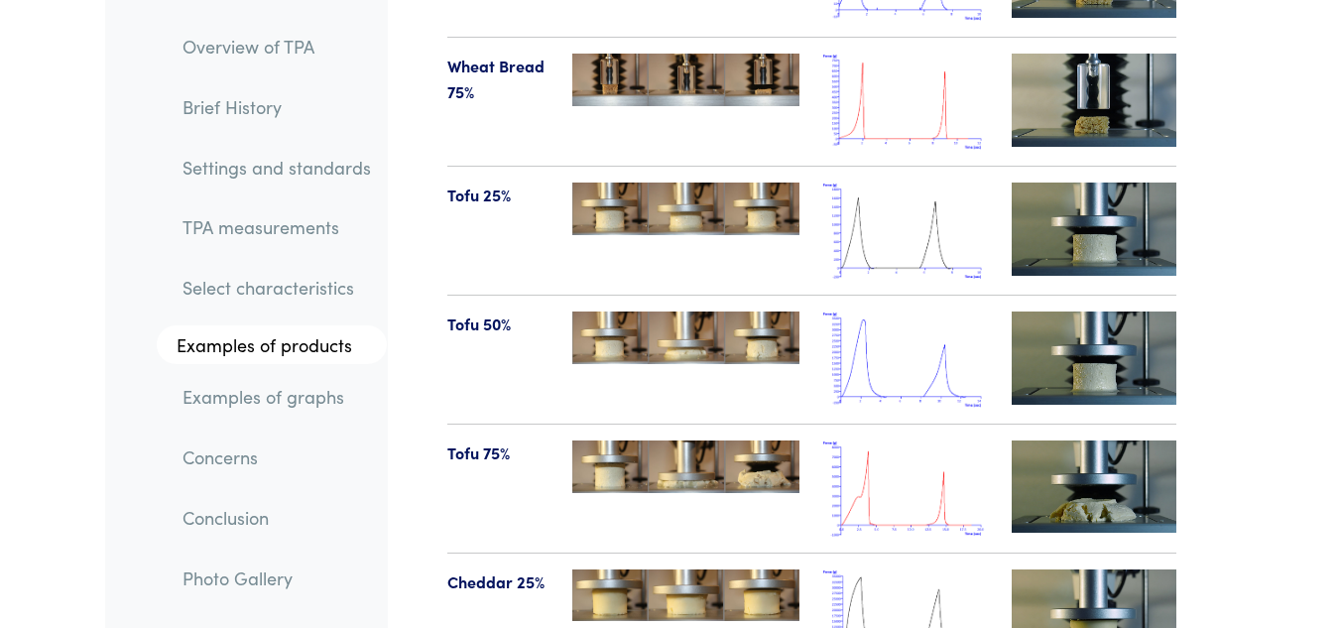
click at [634, 569] on img at bounding box center [685, 595] width 227 height 52
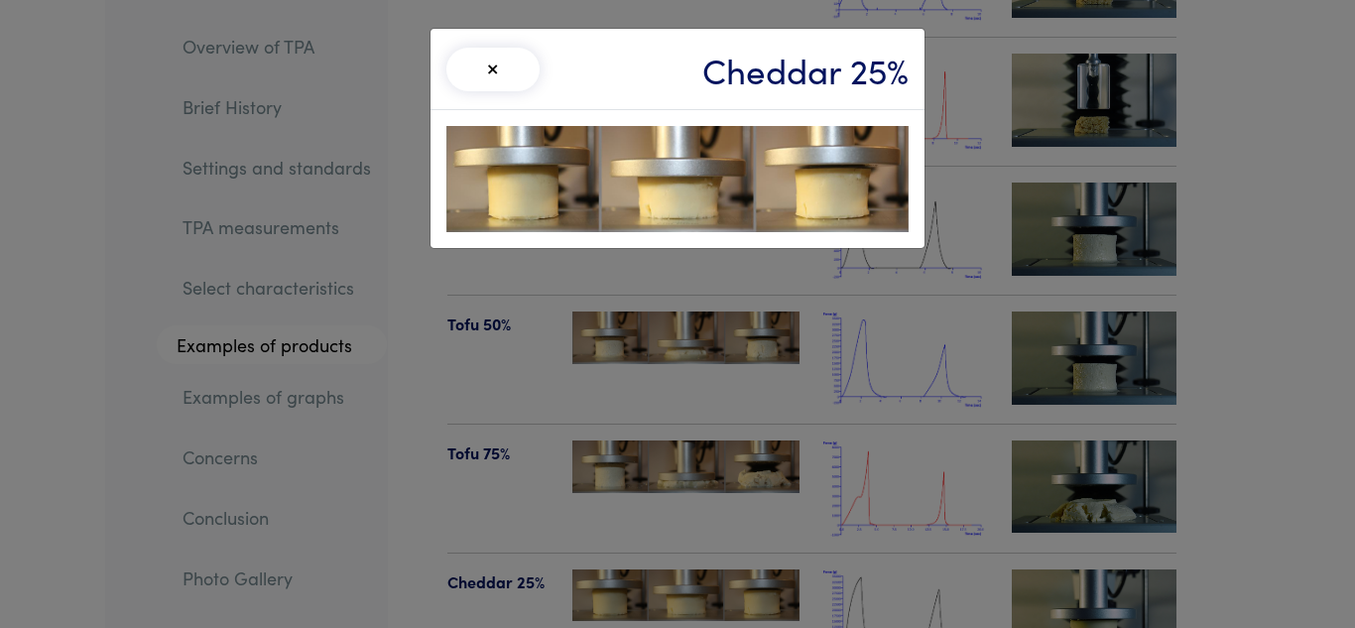
click at [518, 62] on button "×" at bounding box center [492, 70] width 93 height 44
